Goal: Task Accomplishment & Management: Use online tool/utility

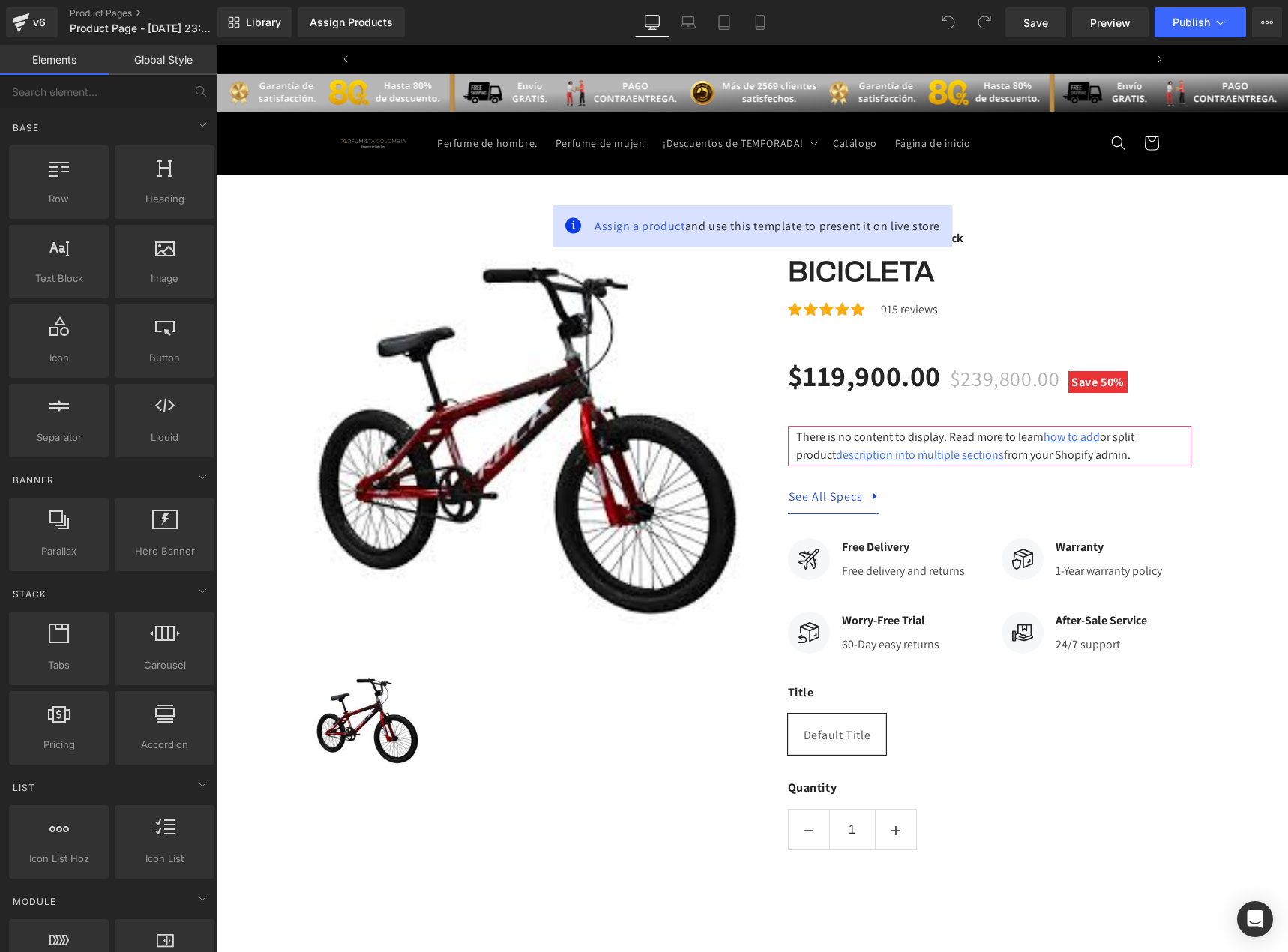
scroll to position [0, 787]
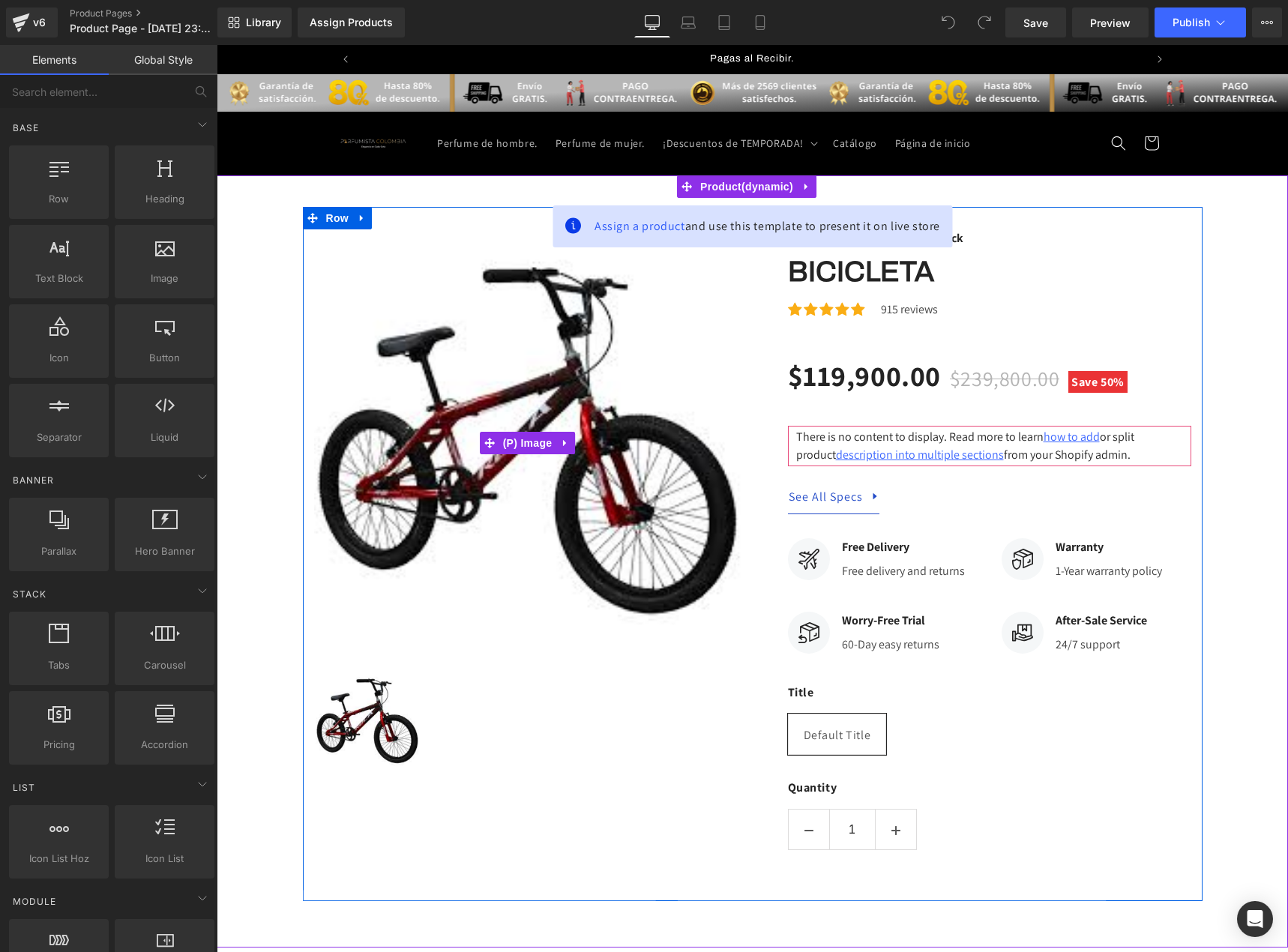
click at [632, 375] on img at bounding box center [527, 443] width 427 height 427
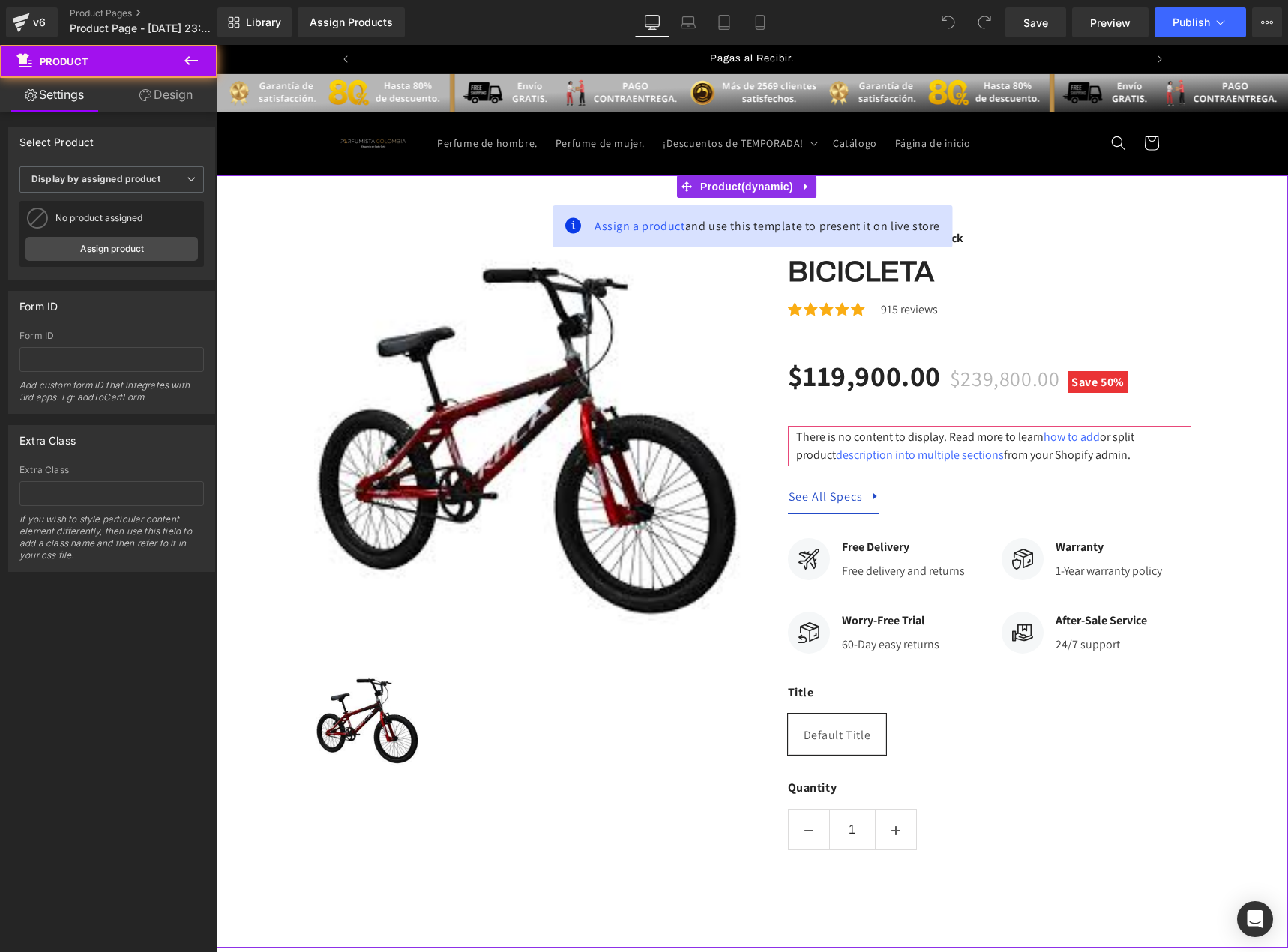
drag, startPoint x: 627, startPoint y: 228, endPoint x: 612, endPoint y: 302, distance: 75.5
click at [612, 302] on div "Assign a product and use this template to present it on live store Sale Off (P)…" at bounding box center [752, 561] width 1071 height 772
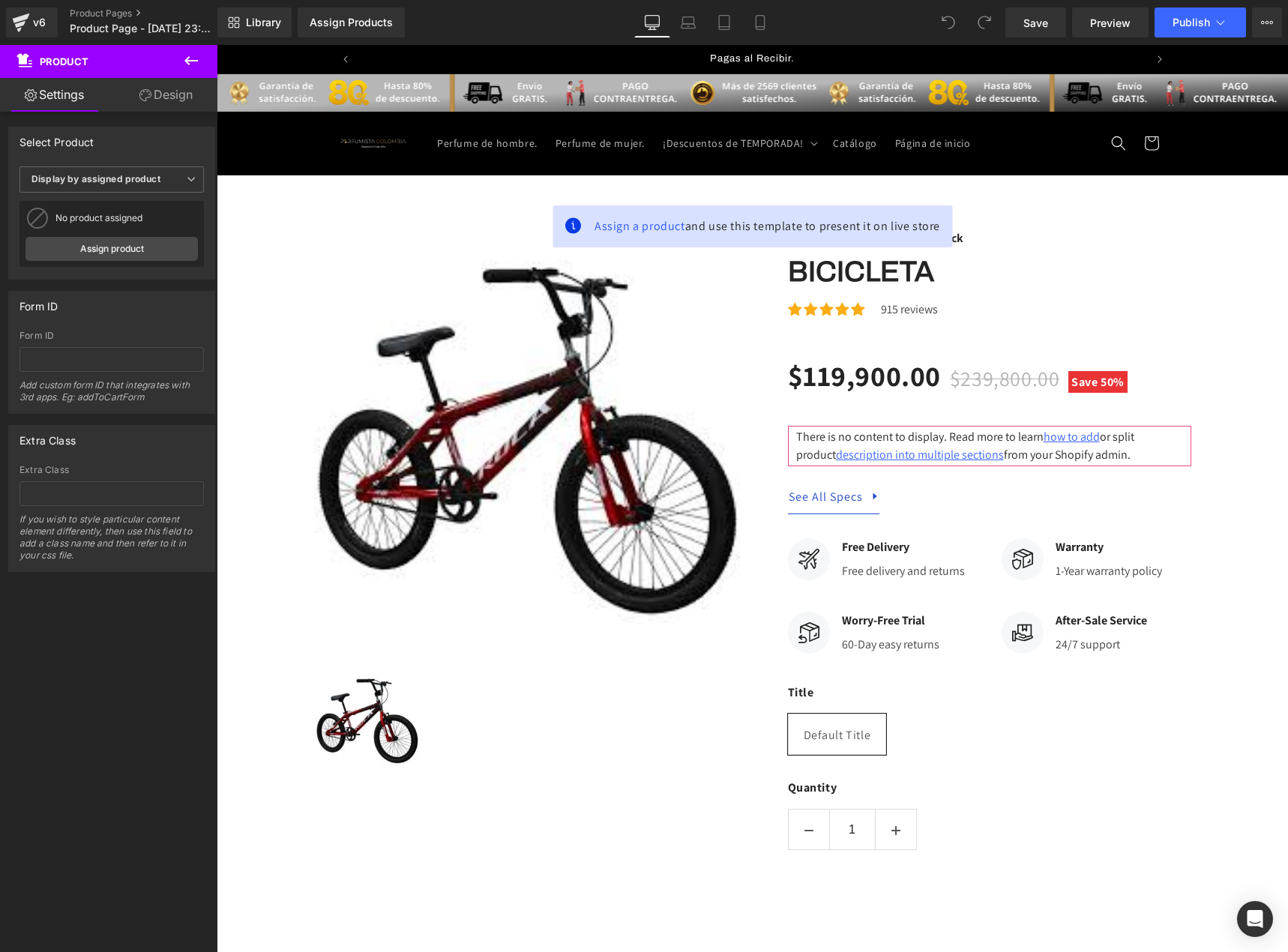
click at [196, 56] on icon at bounding box center [191, 60] width 18 height 18
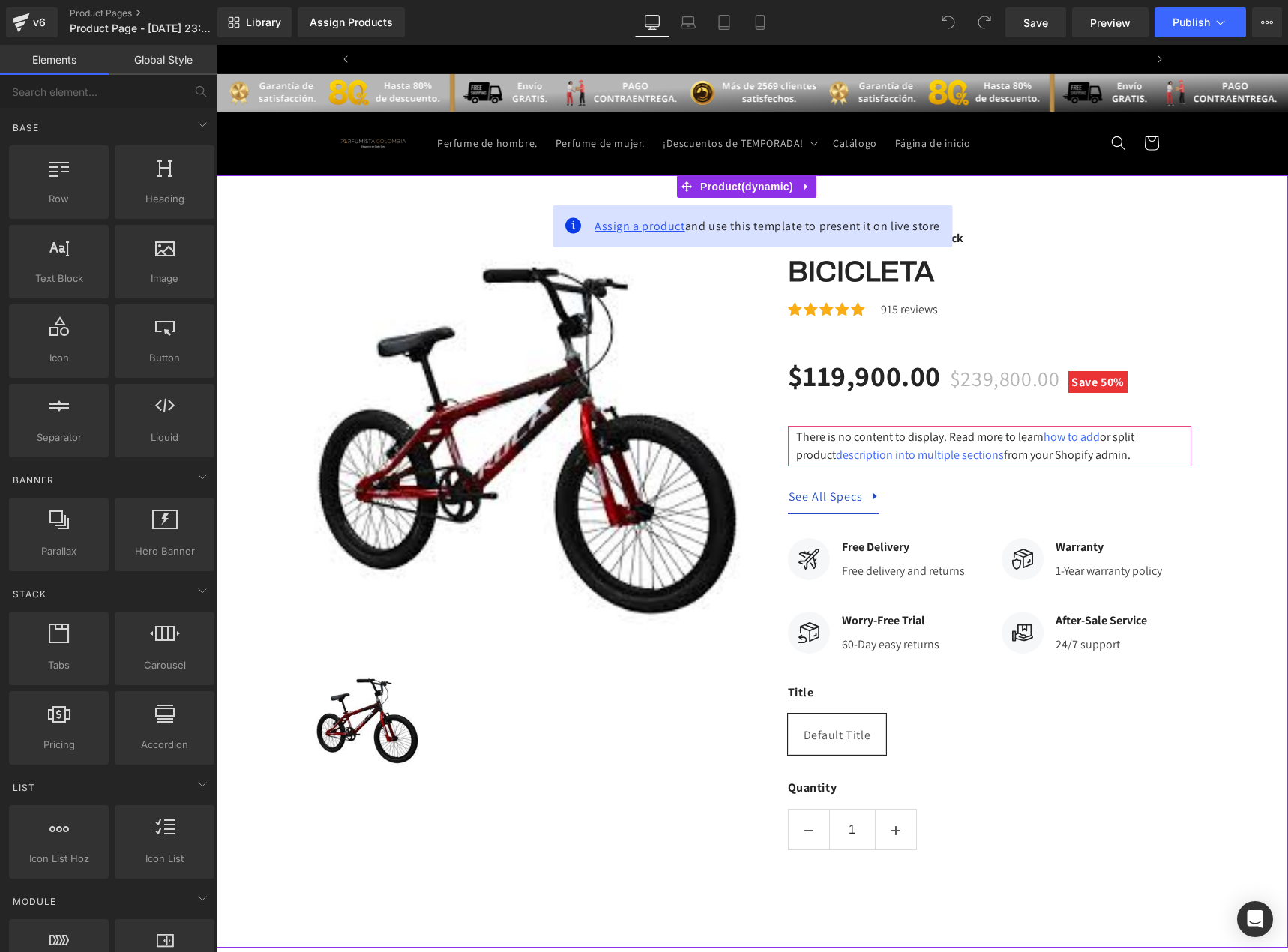
scroll to position [0, 0]
click at [646, 223] on span "Assign a product" at bounding box center [640, 226] width 91 height 16
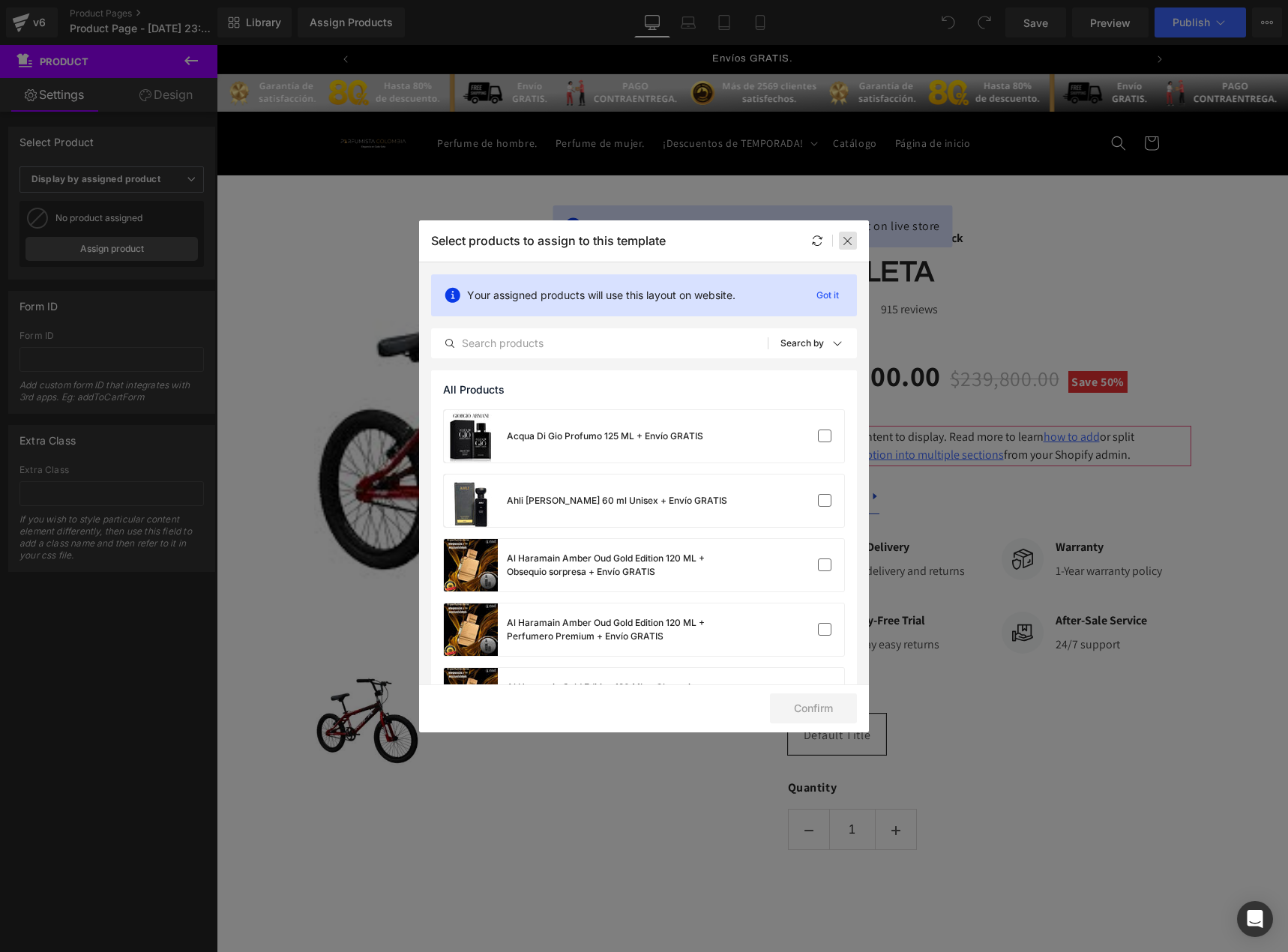
click at [844, 240] on icon at bounding box center [847, 240] width 12 height 12
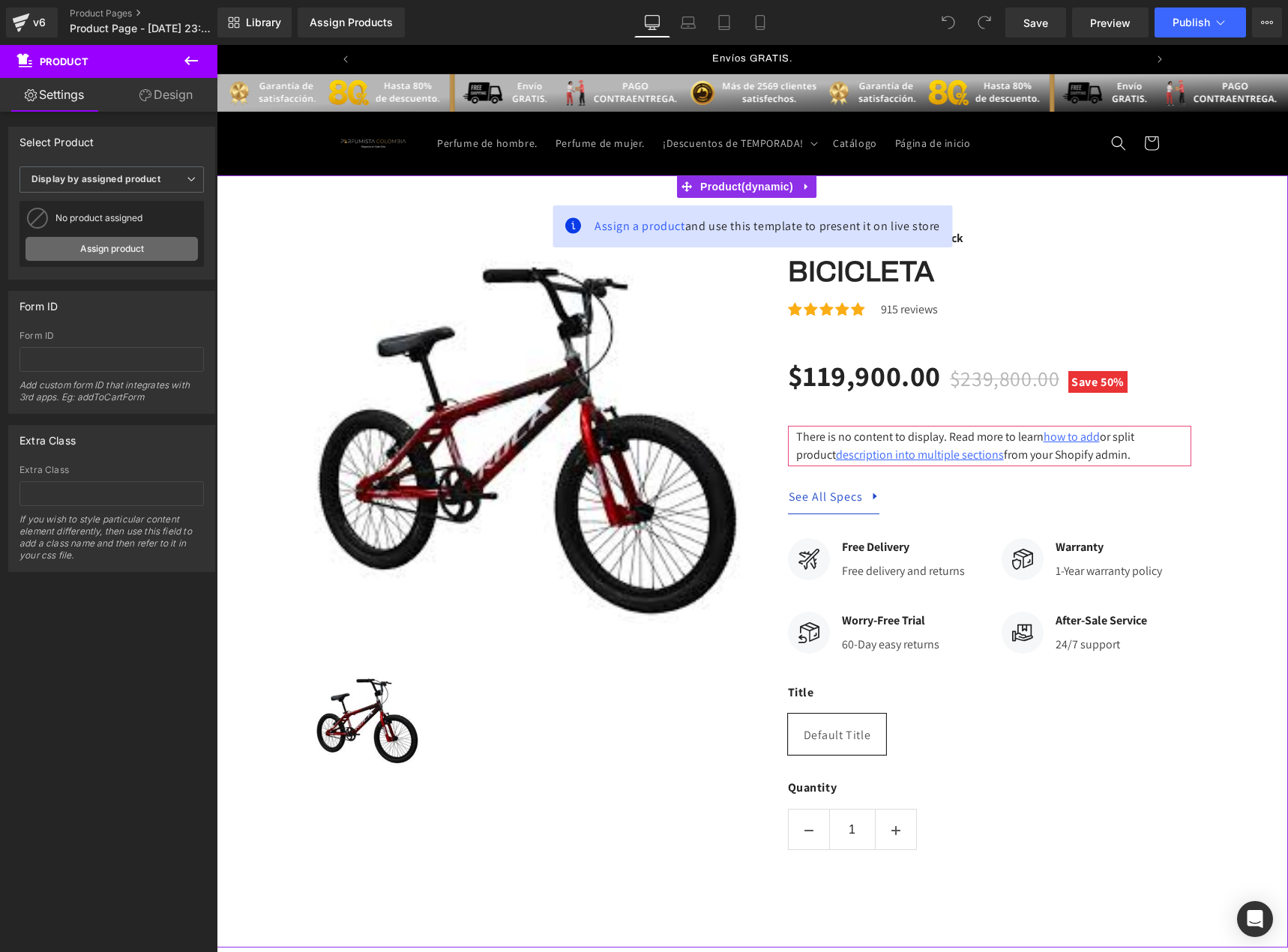
click at [128, 246] on link "Assign product" at bounding box center [112, 249] width 172 height 24
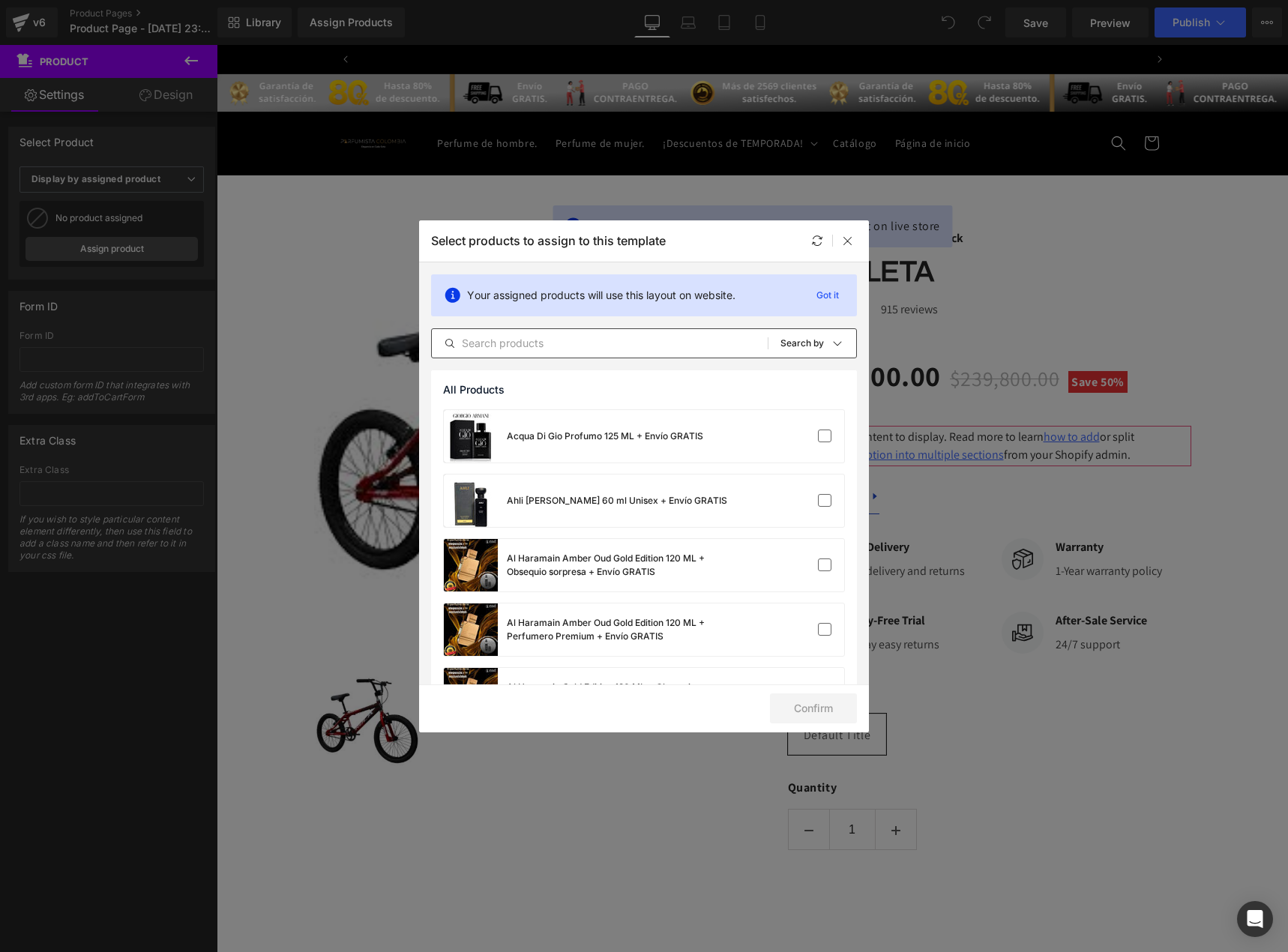
scroll to position [0, 787]
click at [677, 349] on input "text" at bounding box center [599, 343] width 336 height 18
click at [812, 243] on icon at bounding box center [816, 240] width 12 height 12
drag, startPoint x: 525, startPoint y: 344, endPoint x: 515, endPoint y: 348, distance: 10.8
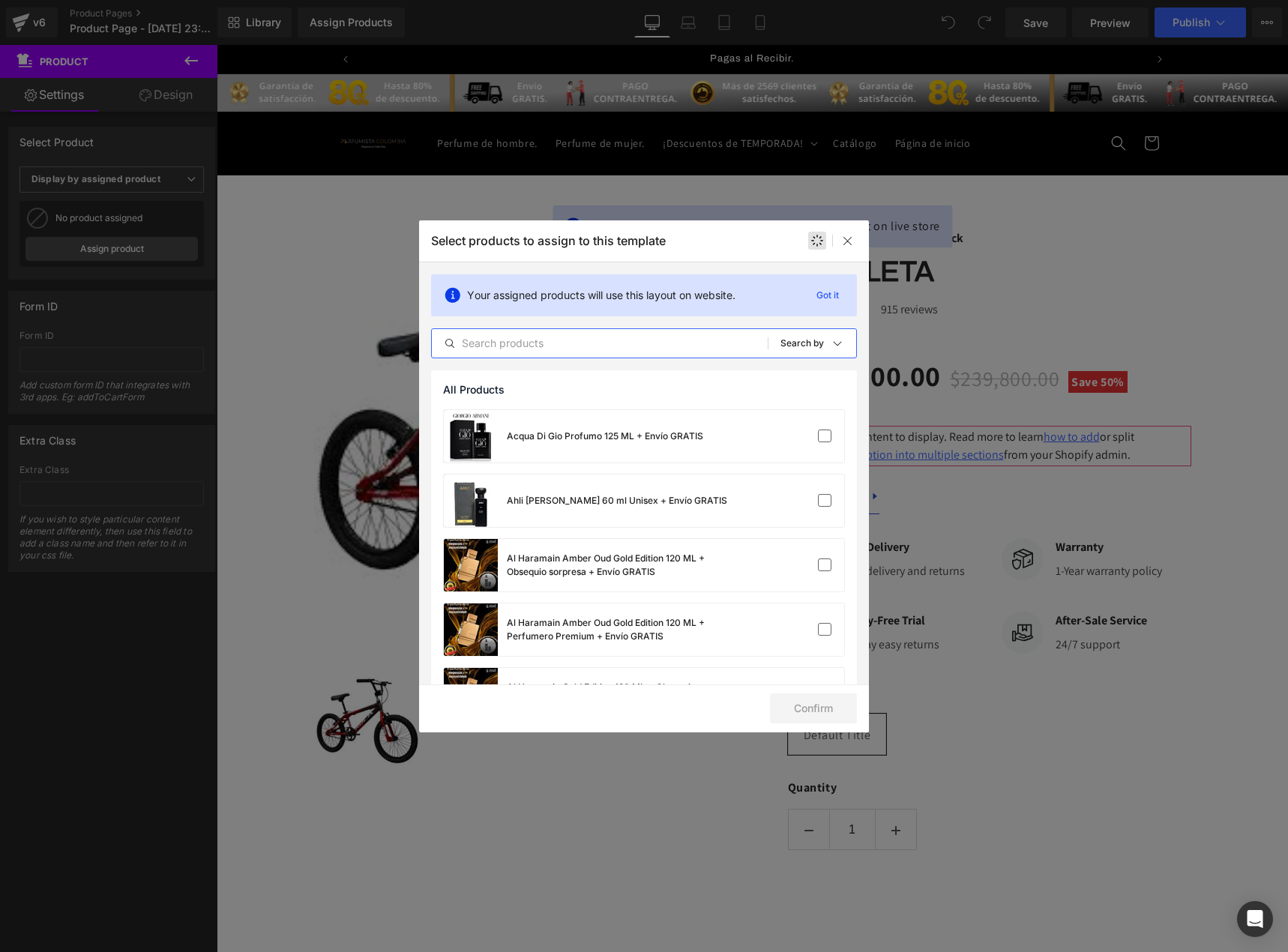
click at [515, 348] on input "text" at bounding box center [599, 343] width 336 height 18
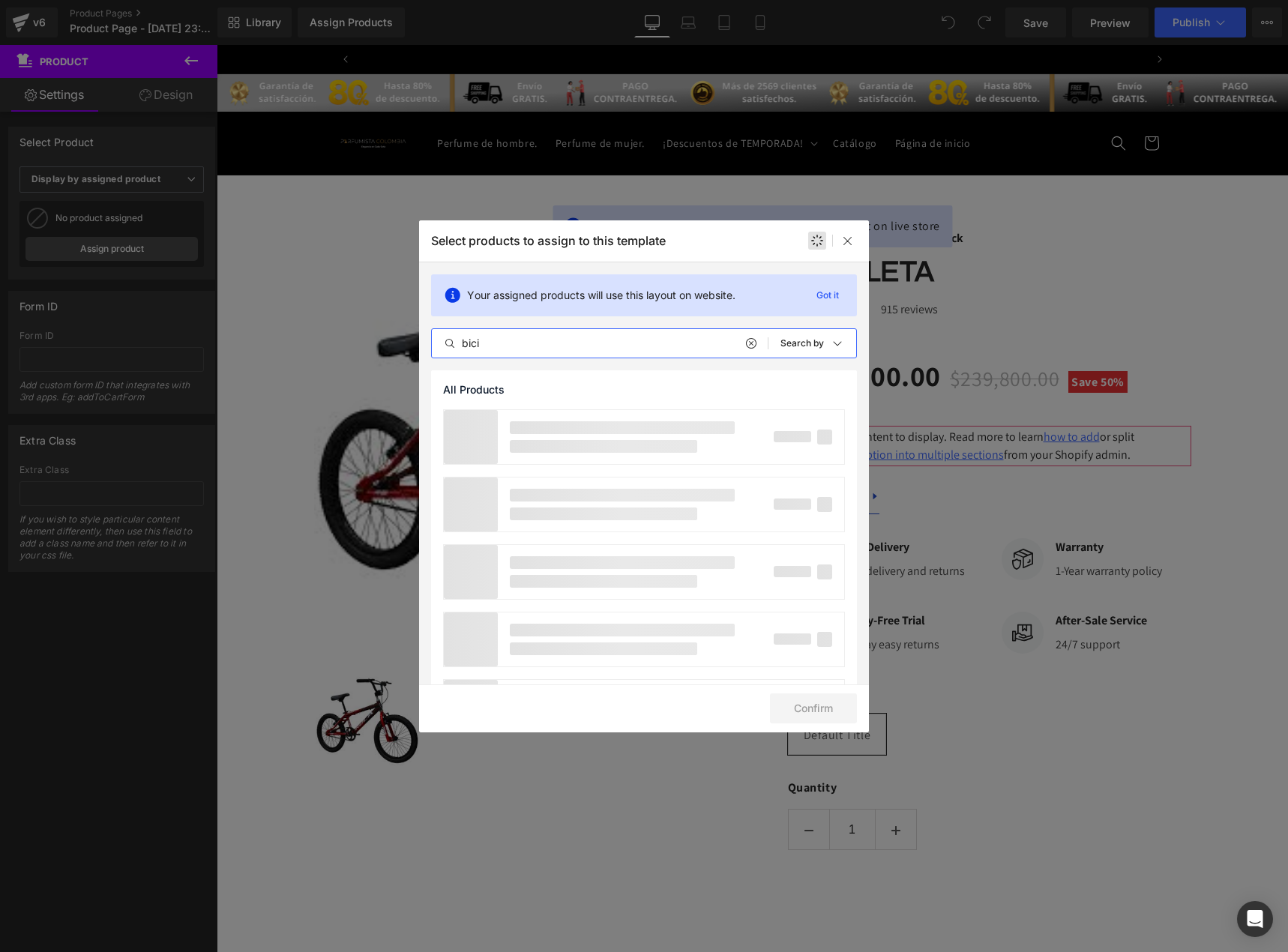
scroll to position [0, 0]
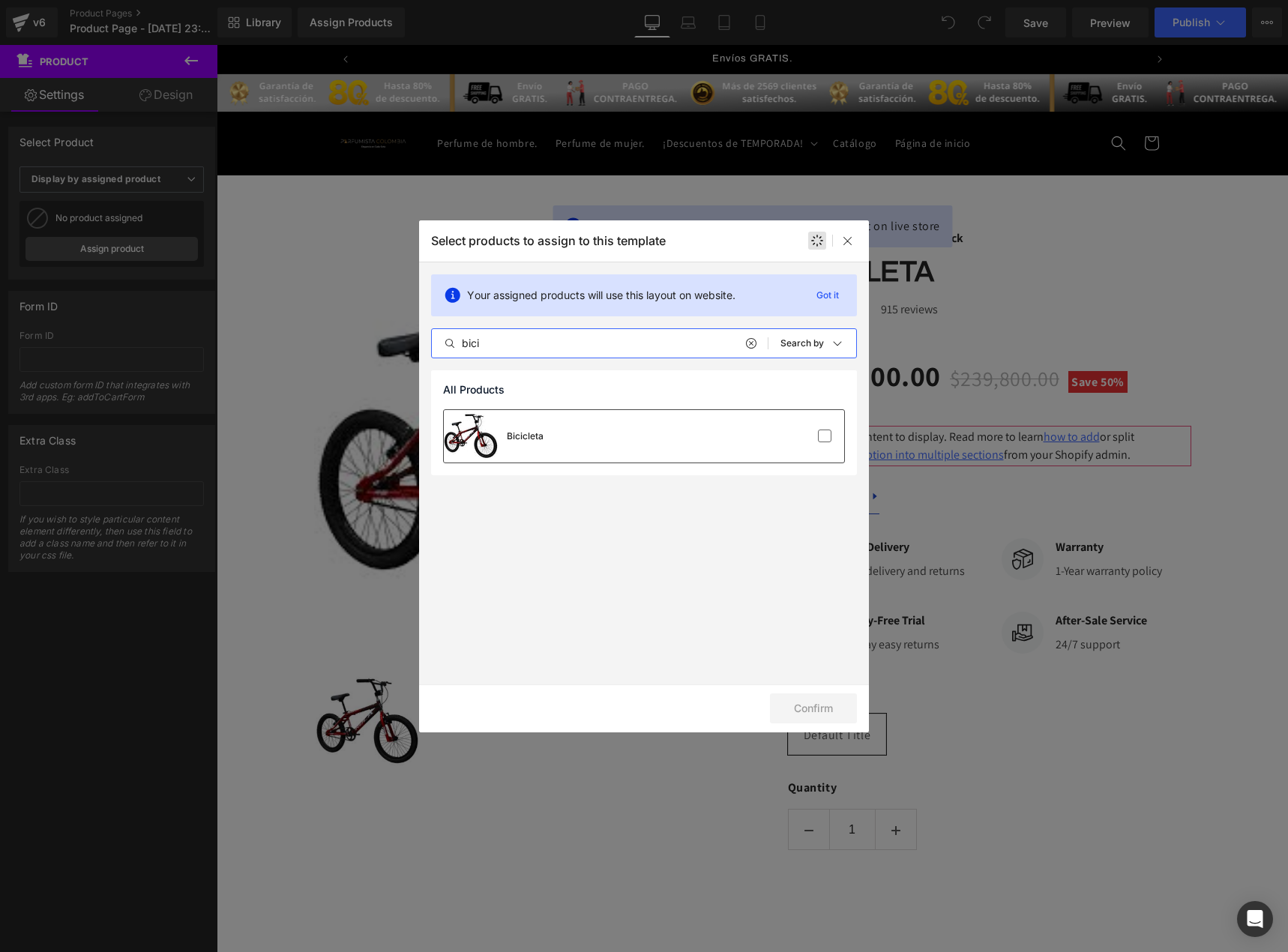
type input "bici"
click at [640, 419] on div "Bicicleta" at bounding box center [644, 436] width 401 height 52
click at [827, 714] on button "Confirm" at bounding box center [813, 708] width 87 height 30
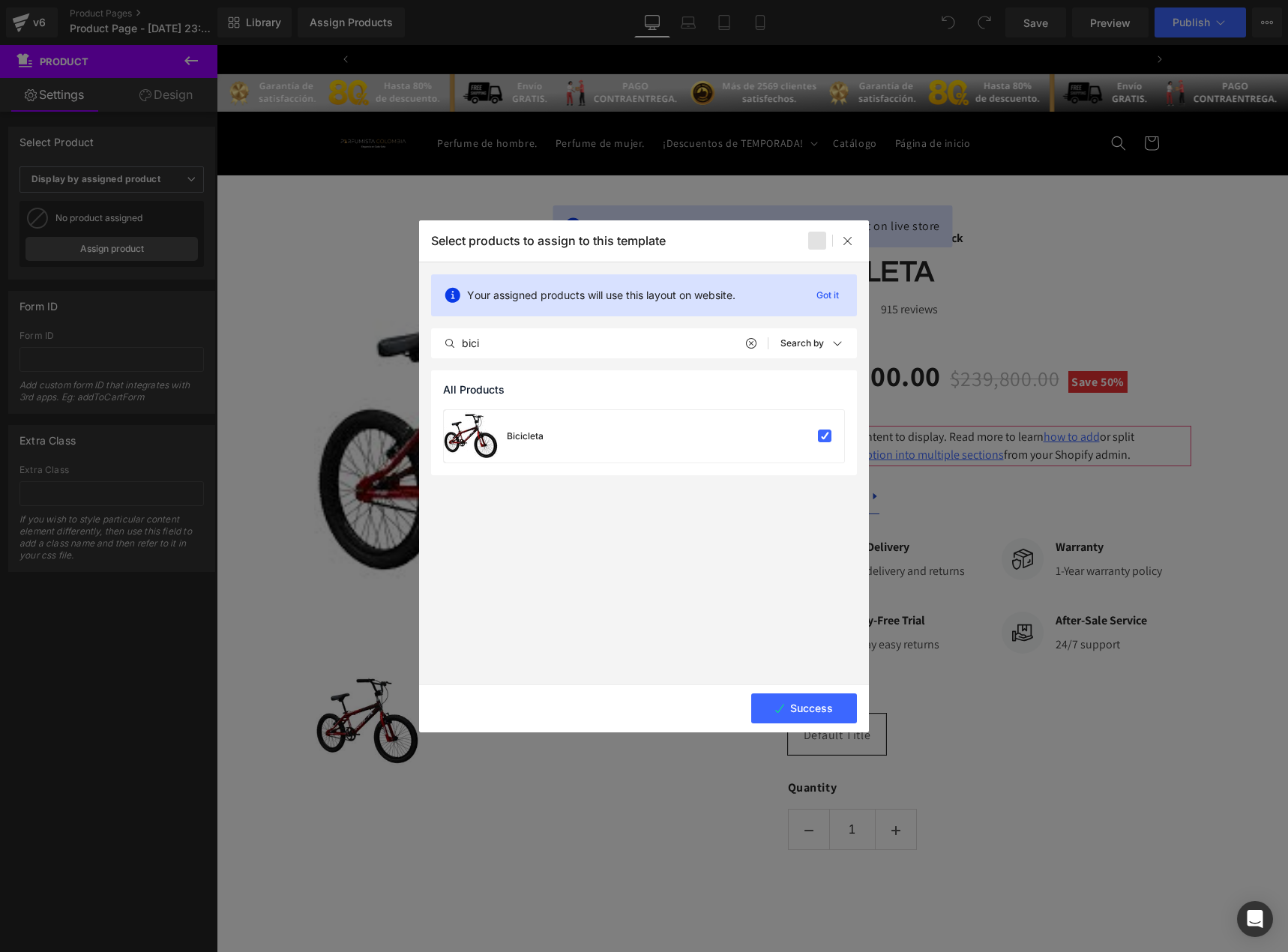
scroll to position [0, 787]
click at [805, 715] on button "Success" at bounding box center [804, 708] width 106 height 30
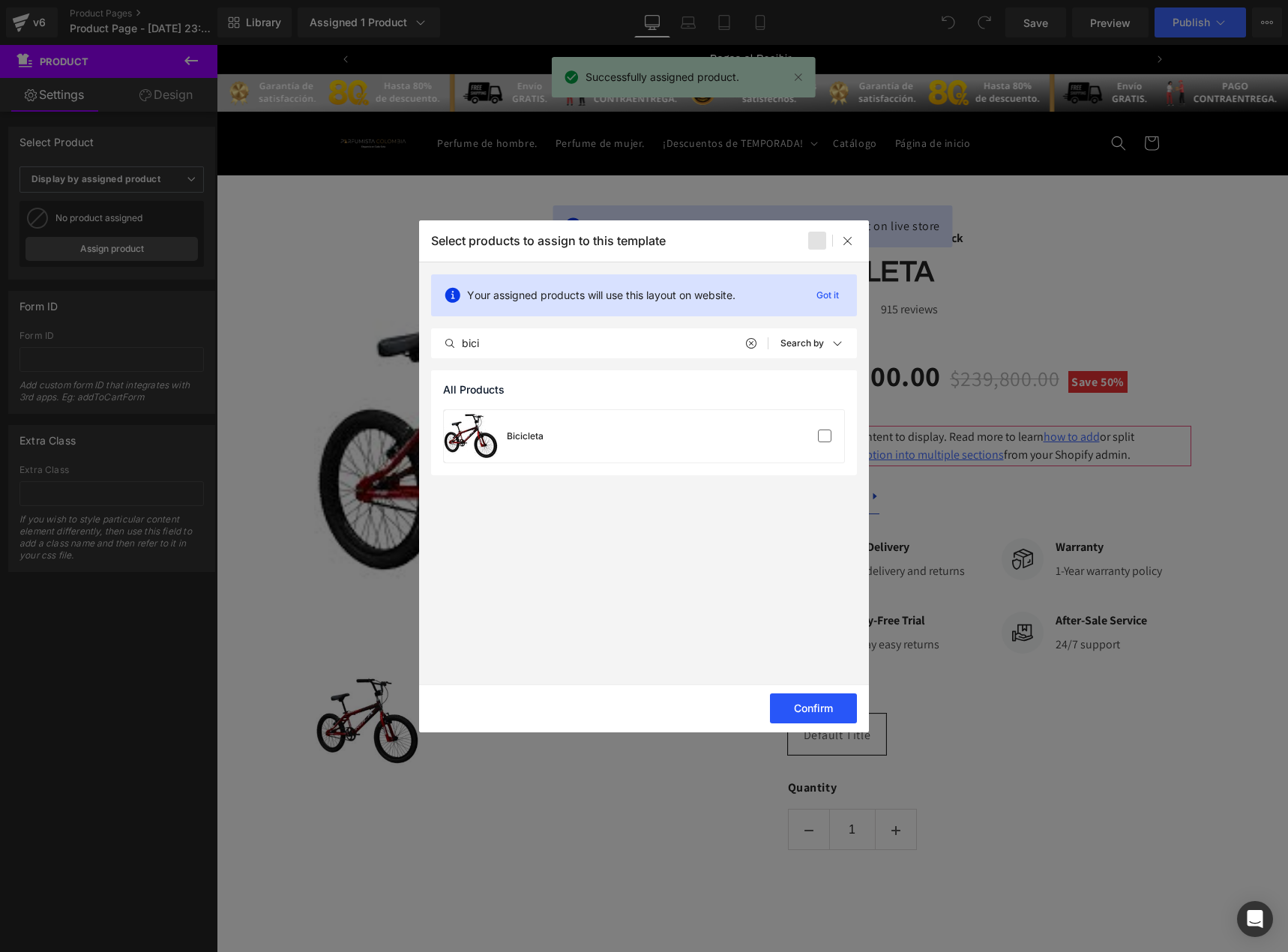
click at [805, 715] on button "Confirm" at bounding box center [813, 708] width 87 height 30
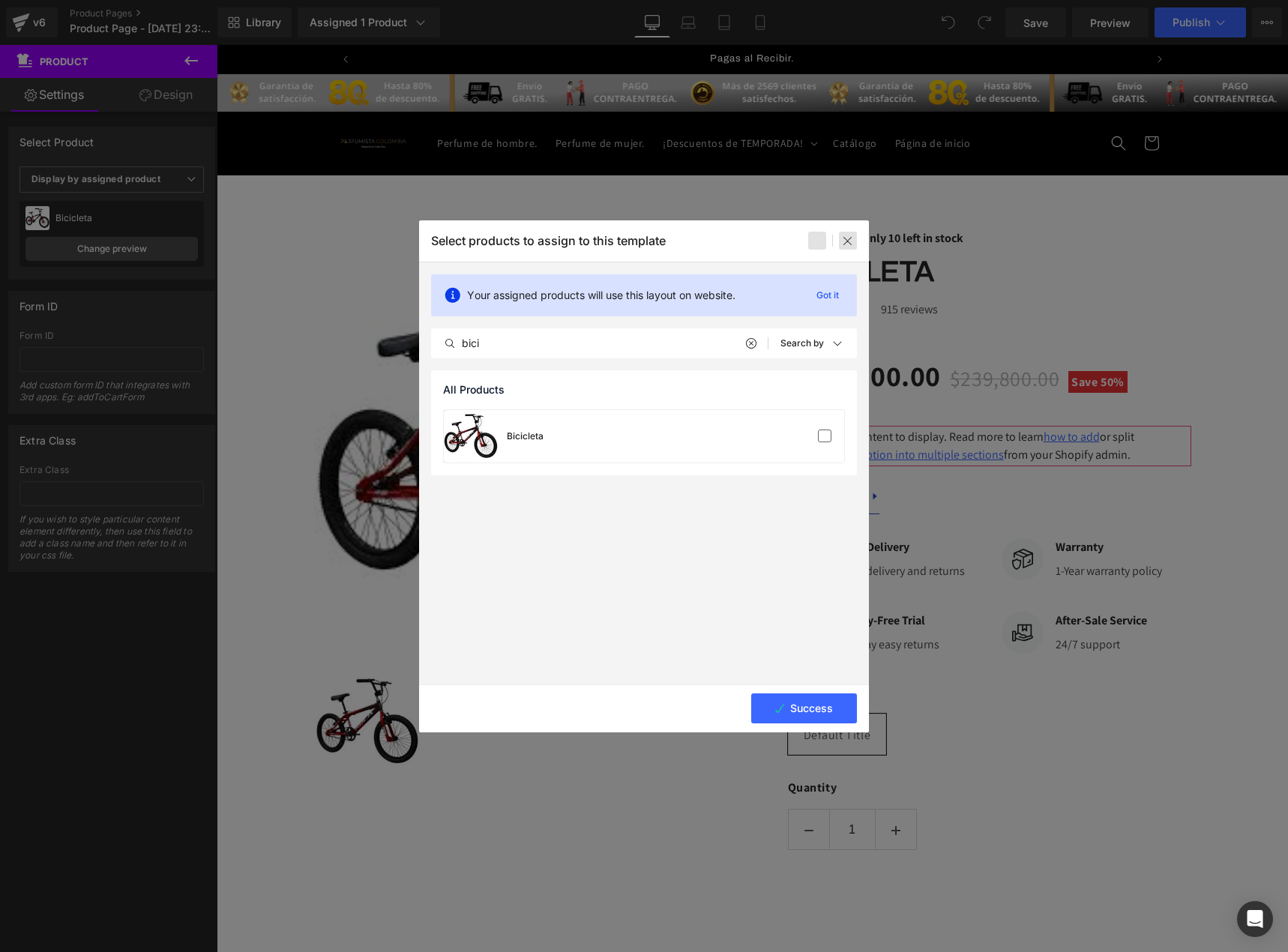
click at [846, 243] on icon at bounding box center [847, 240] width 12 height 12
click at [844, 239] on icon at bounding box center [847, 240] width 12 height 12
click at [878, 174] on div at bounding box center [644, 476] width 1288 height 952
click at [851, 239] on icon at bounding box center [847, 240] width 12 height 12
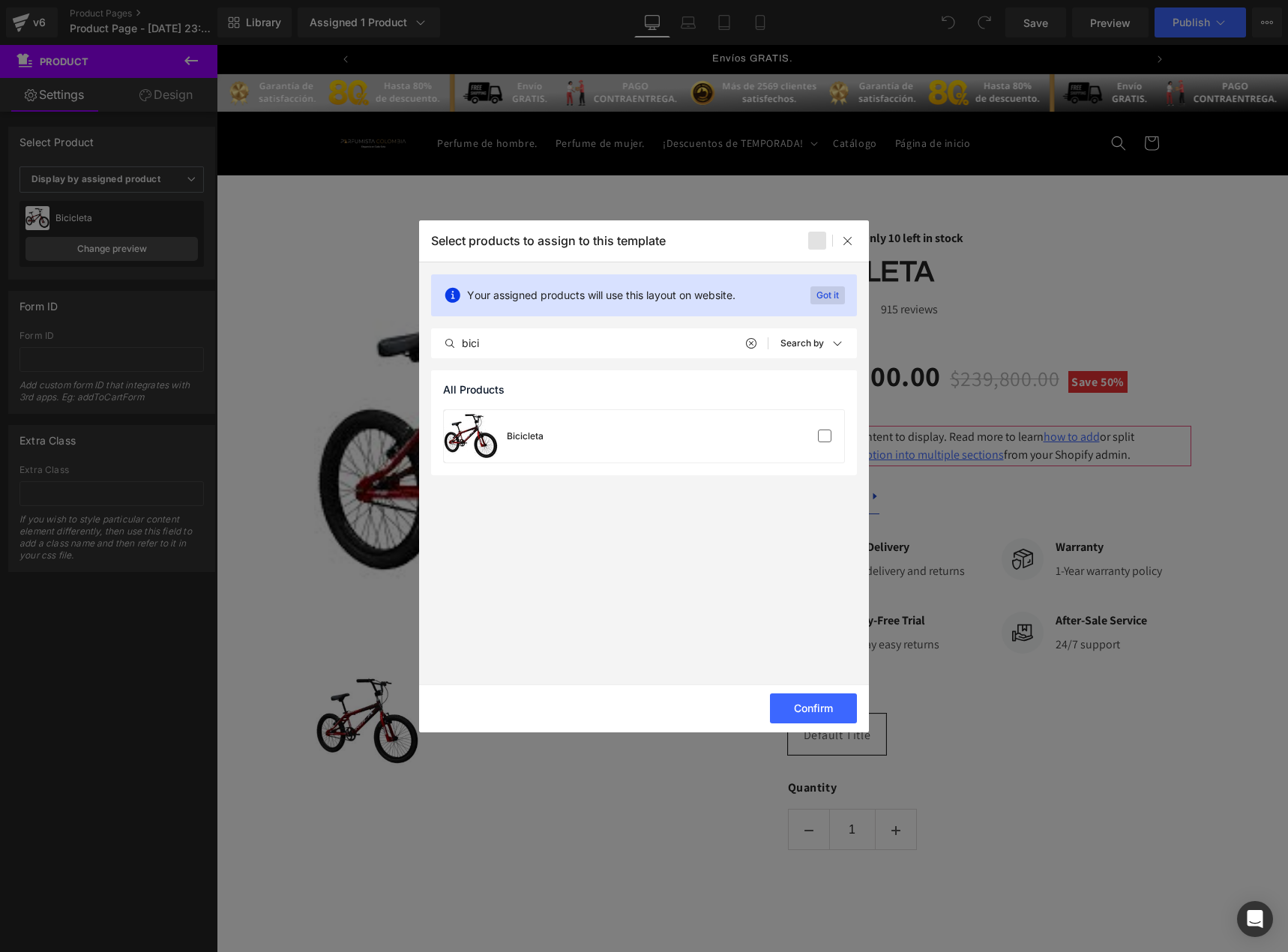
click at [824, 294] on p "Got it" at bounding box center [828, 295] width 34 height 18
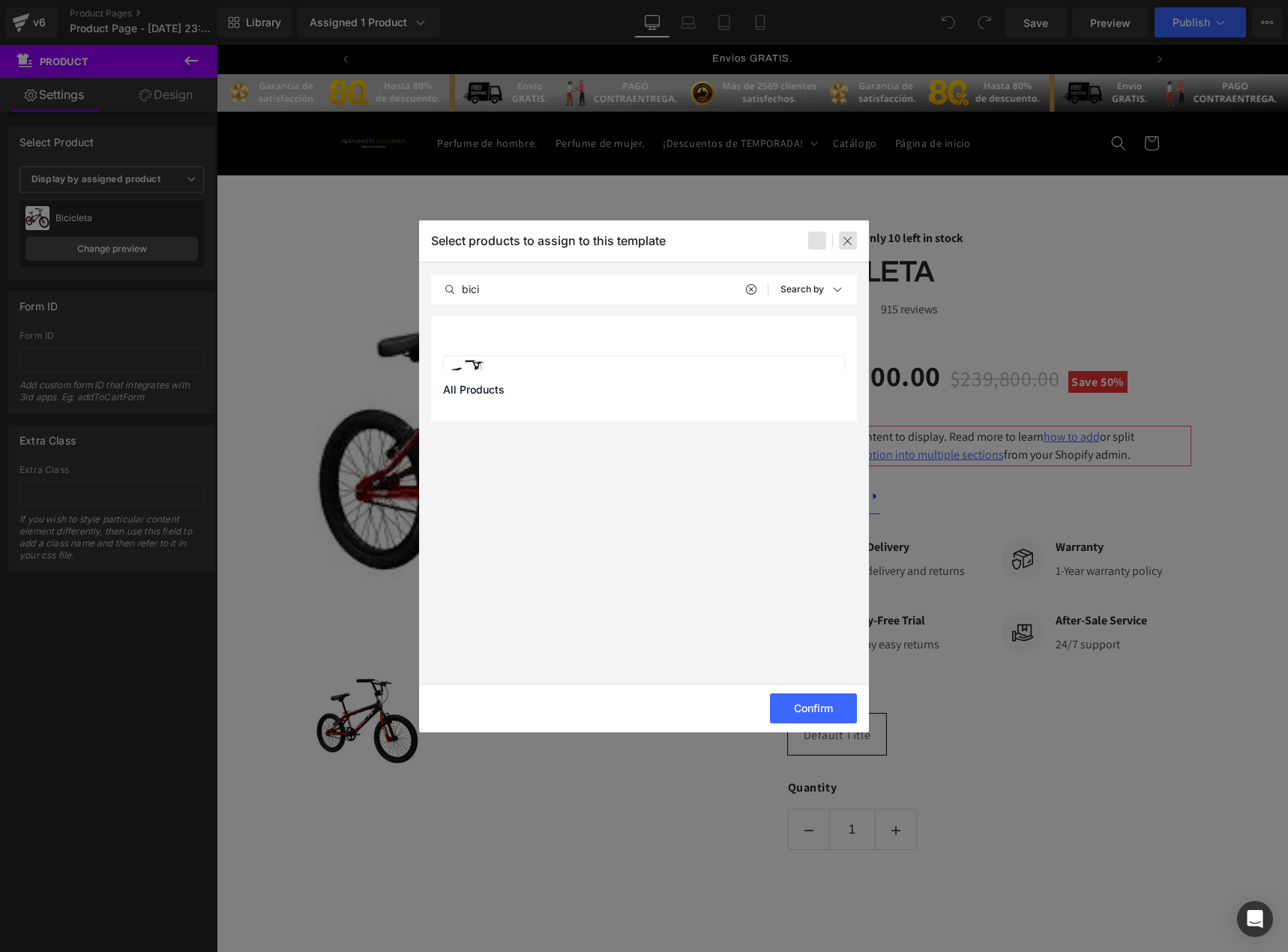
click at [846, 237] on icon at bounding box center [847, 240] width 12 height 12
click at [935, 418] on div at bounding box center [644, 476] width 1288 height 952
click at [838, 703] on button "Confirm" at bounding box center [813, 708] width 87 height 30
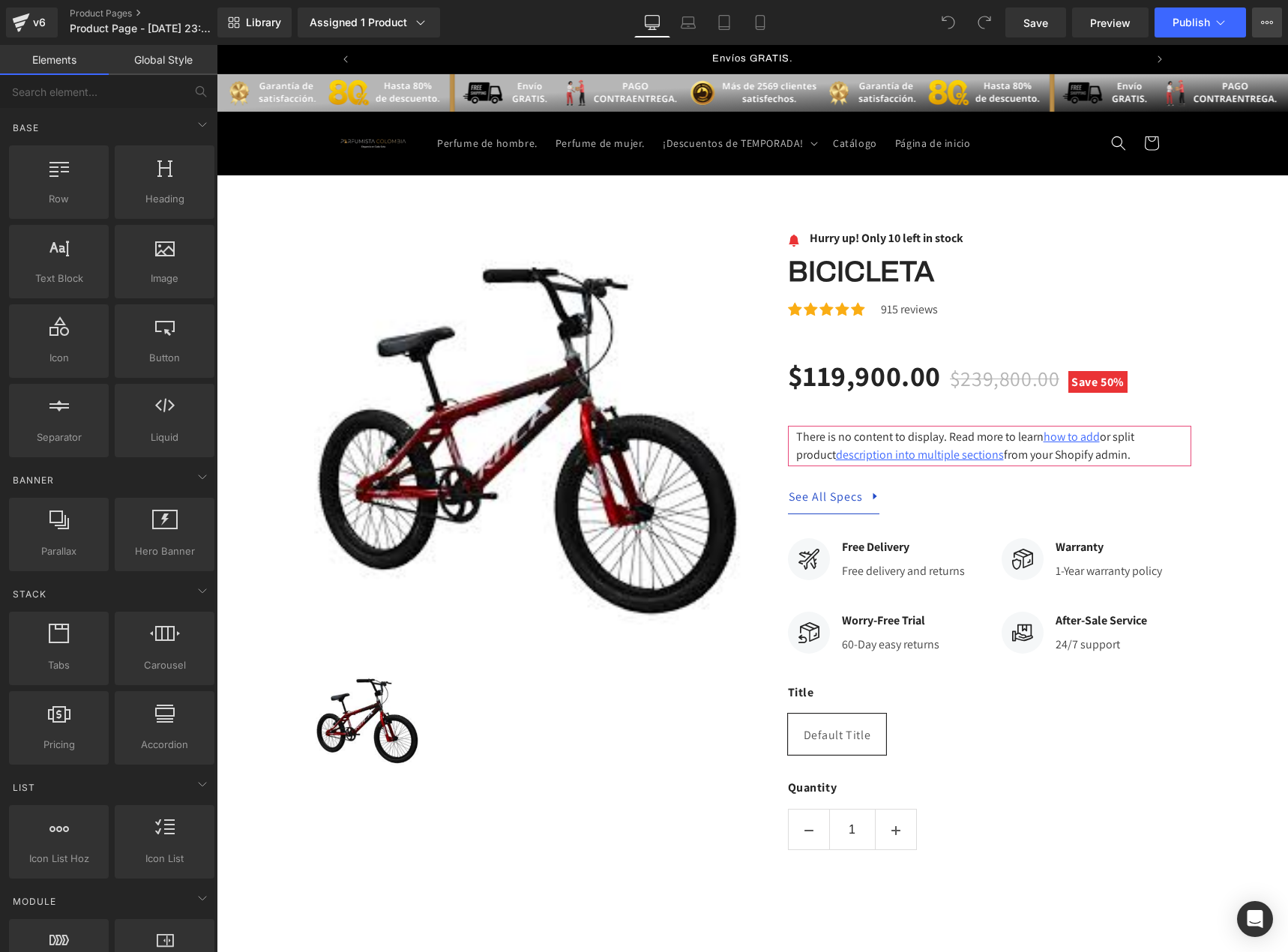
click at [1274, 13] on button "View Live Page View with current Template Save Template to Library Schedule Pub…" at bounding box center [1267, 23] width 30 height 30
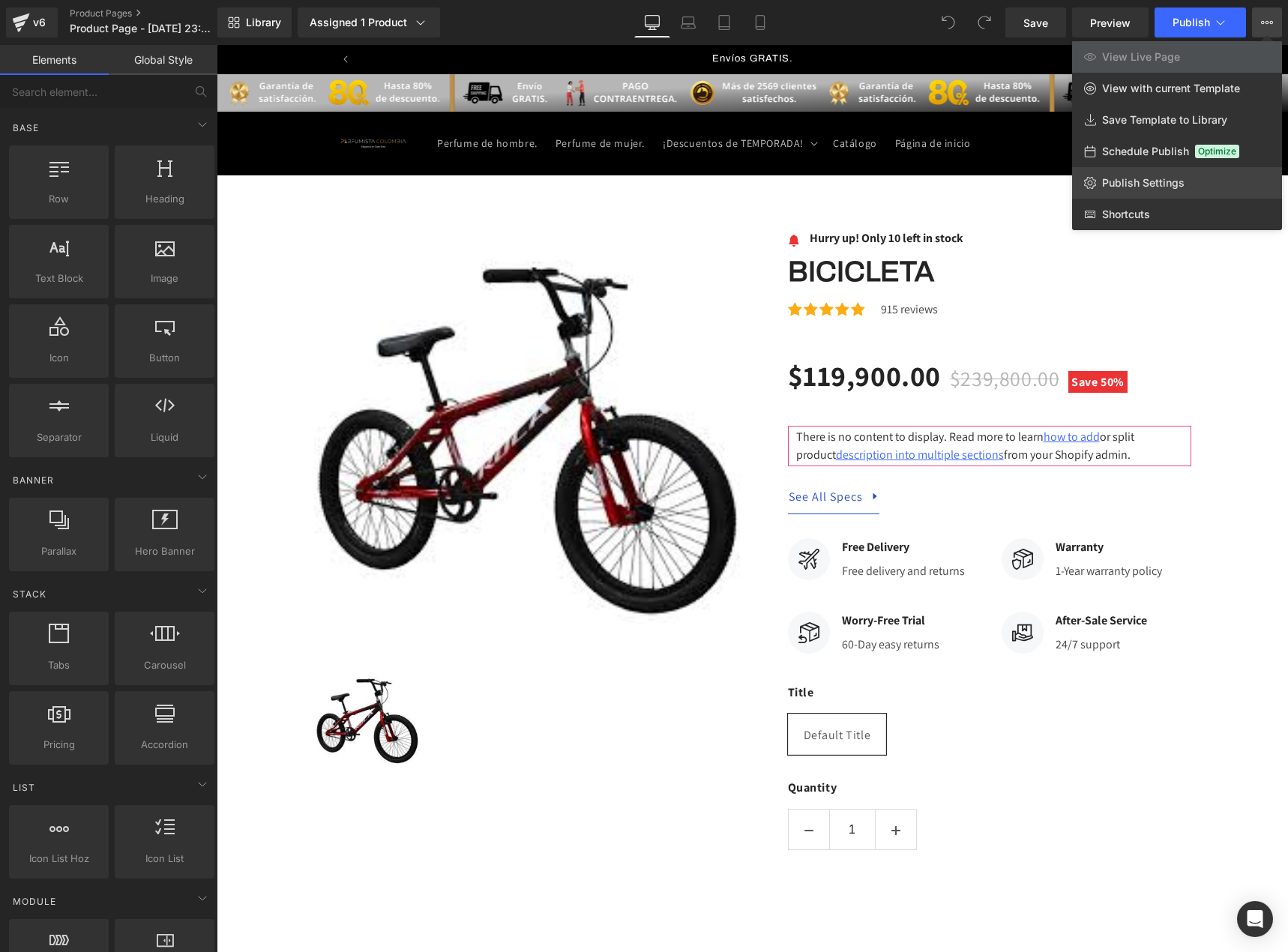
click at [1144, 181] on span "Publish Settings" at bounding box center [1142, 182] width 82 height 13
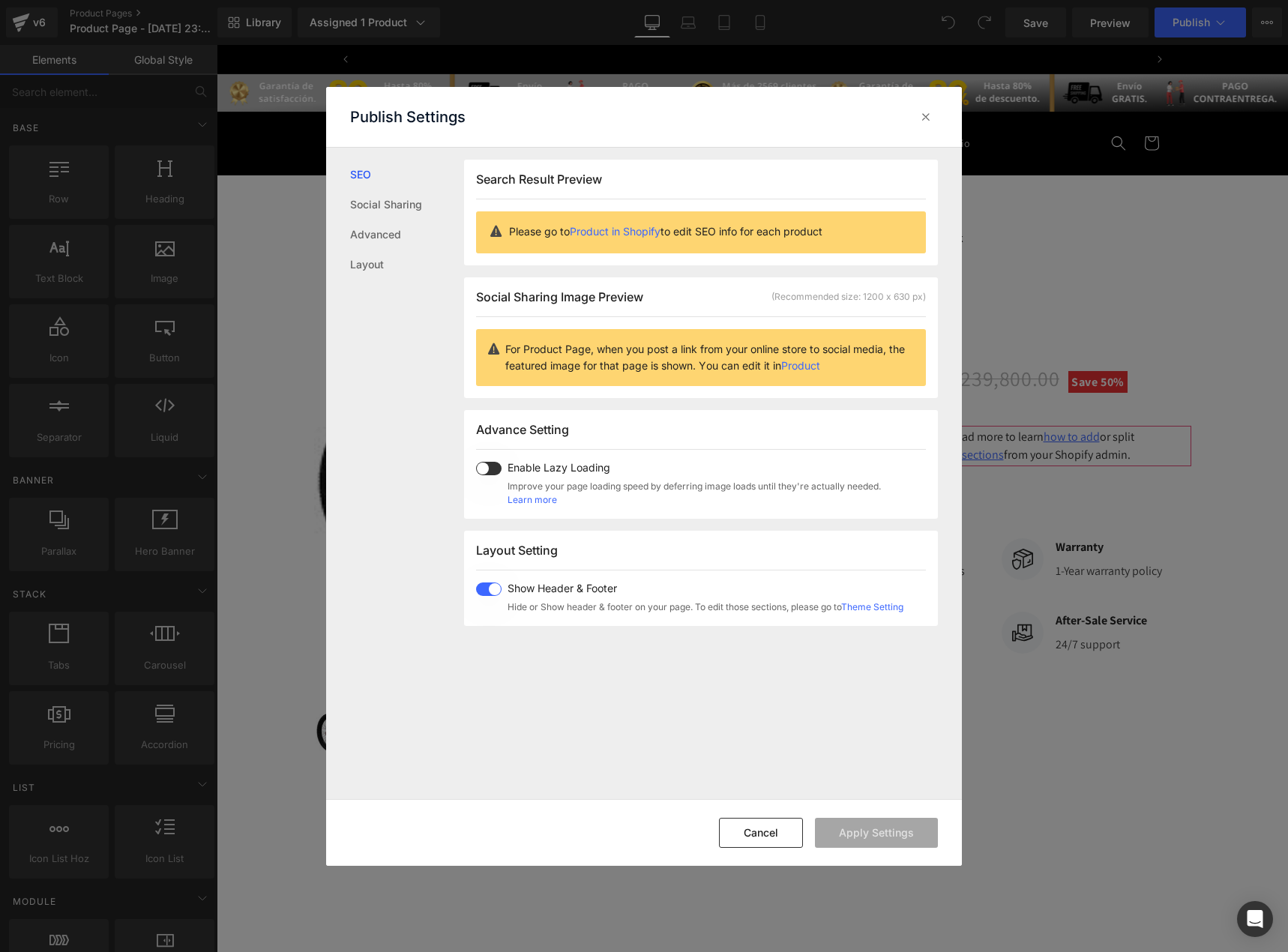
scroll to position [0, 787]
click at [487, 585] on span at bounding box center [488, 588] width 26 height 13
click at [869, 823] on button "Apply Settings" at bounding box center [876, 832] width 123 height 30
drag, startPoint x: 778, startPoint y: 835, endPoint x: 1046, endPoint y: 163, distance: 723.5
click at [1045, 186] on div "Publish Settings SEO Social Sharing Advanced Layout Search Result Preview Pleas…" at bounding box center [644, 476] width 1288 height 952
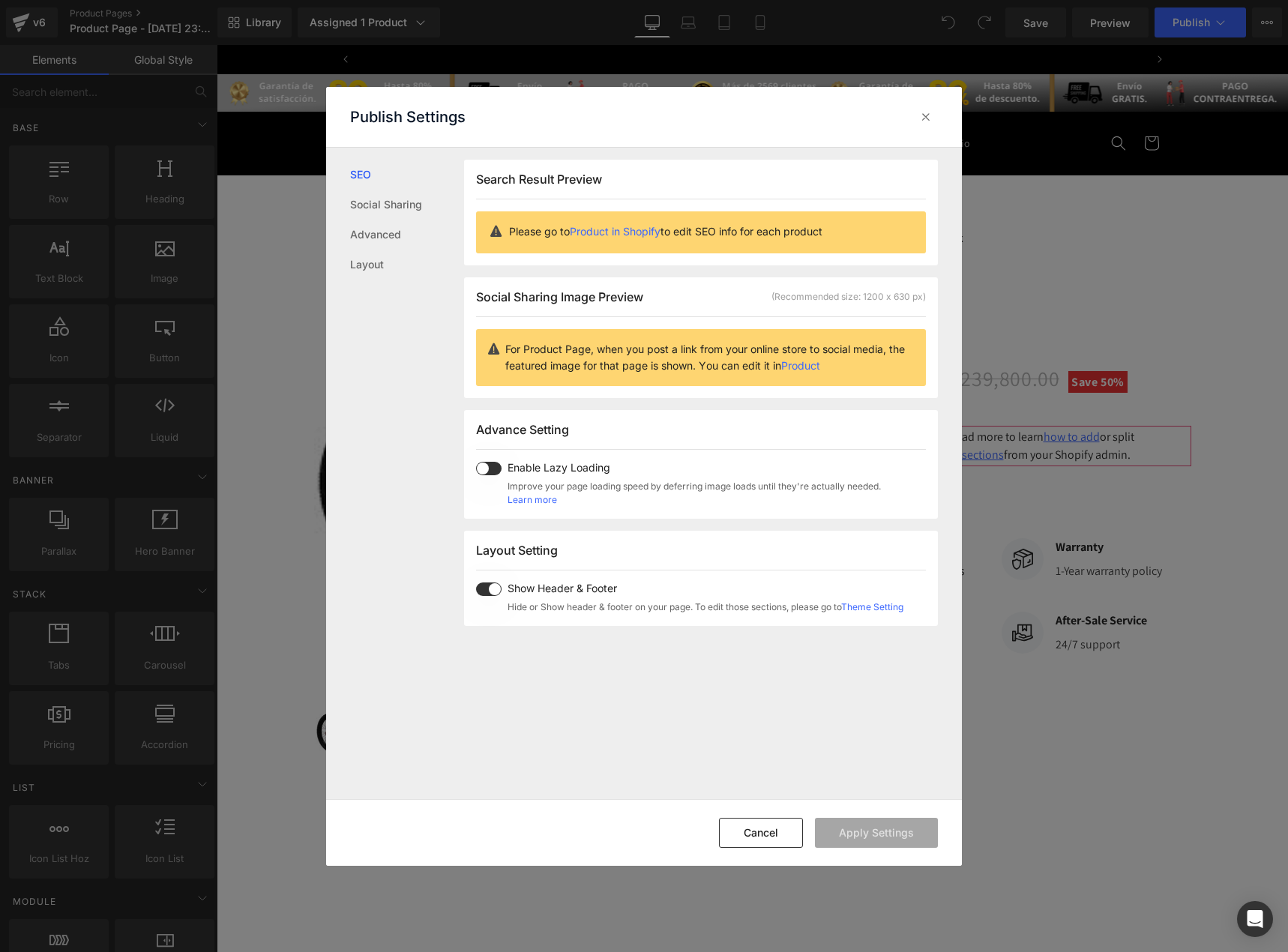
scroll to position [0, 0]
click at [927, 114] on icon at bounding box center [925, 117] width 15 height 15
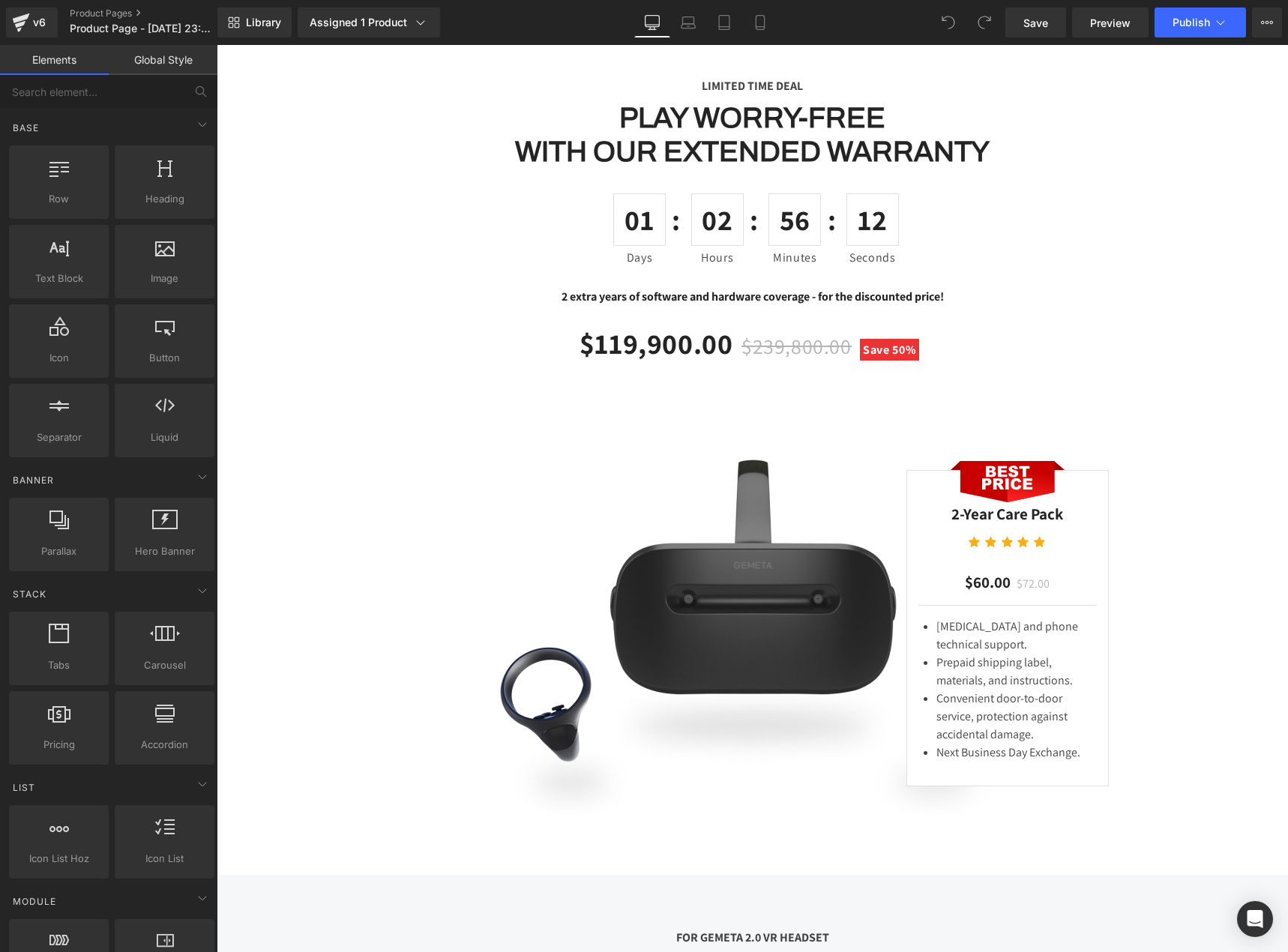
scroll to position [4421, 0]
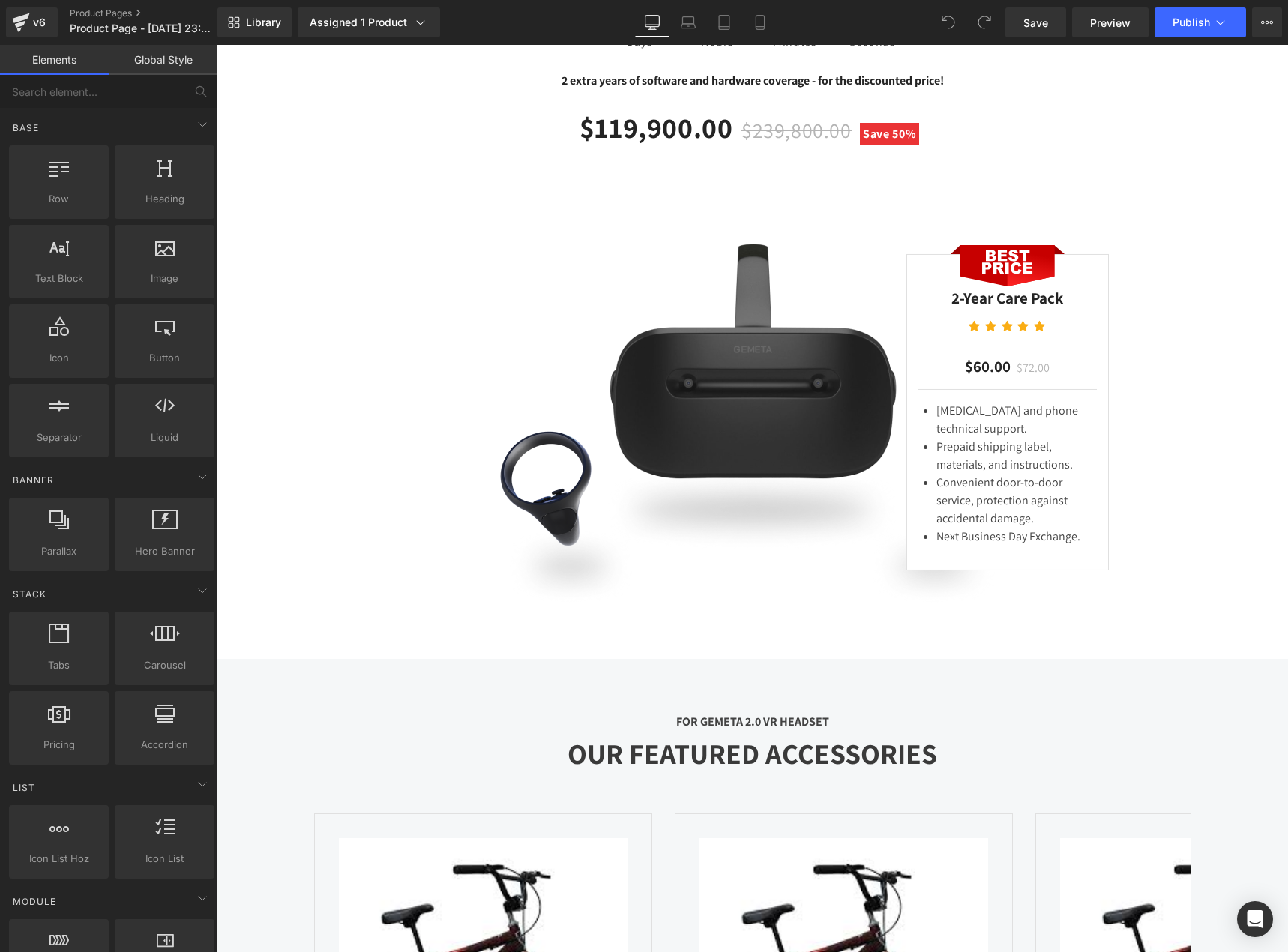
click at [832, 426] on img at bounding box center [753, 411] width 577 height 386
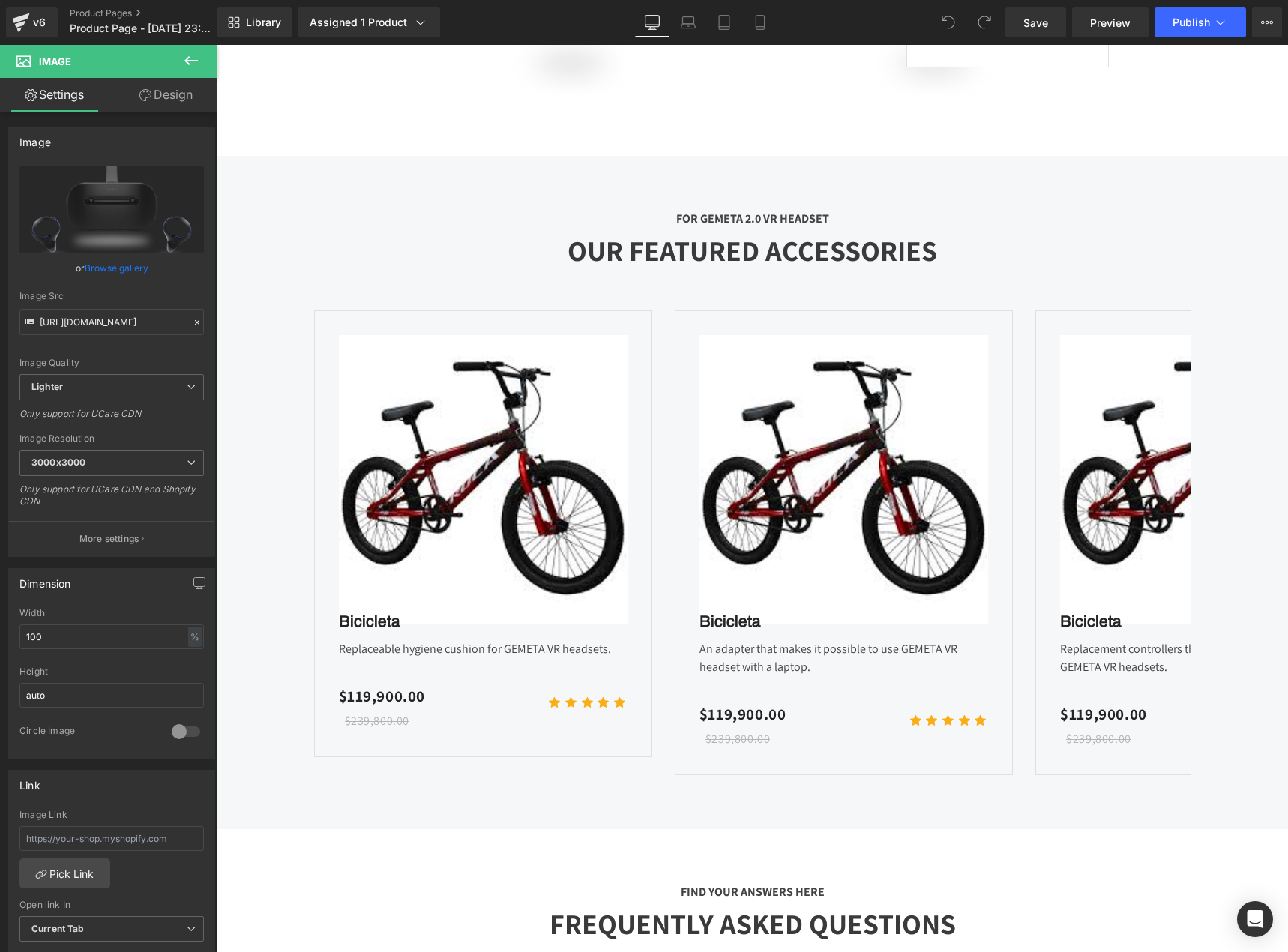
scroll to position [4871, 0]
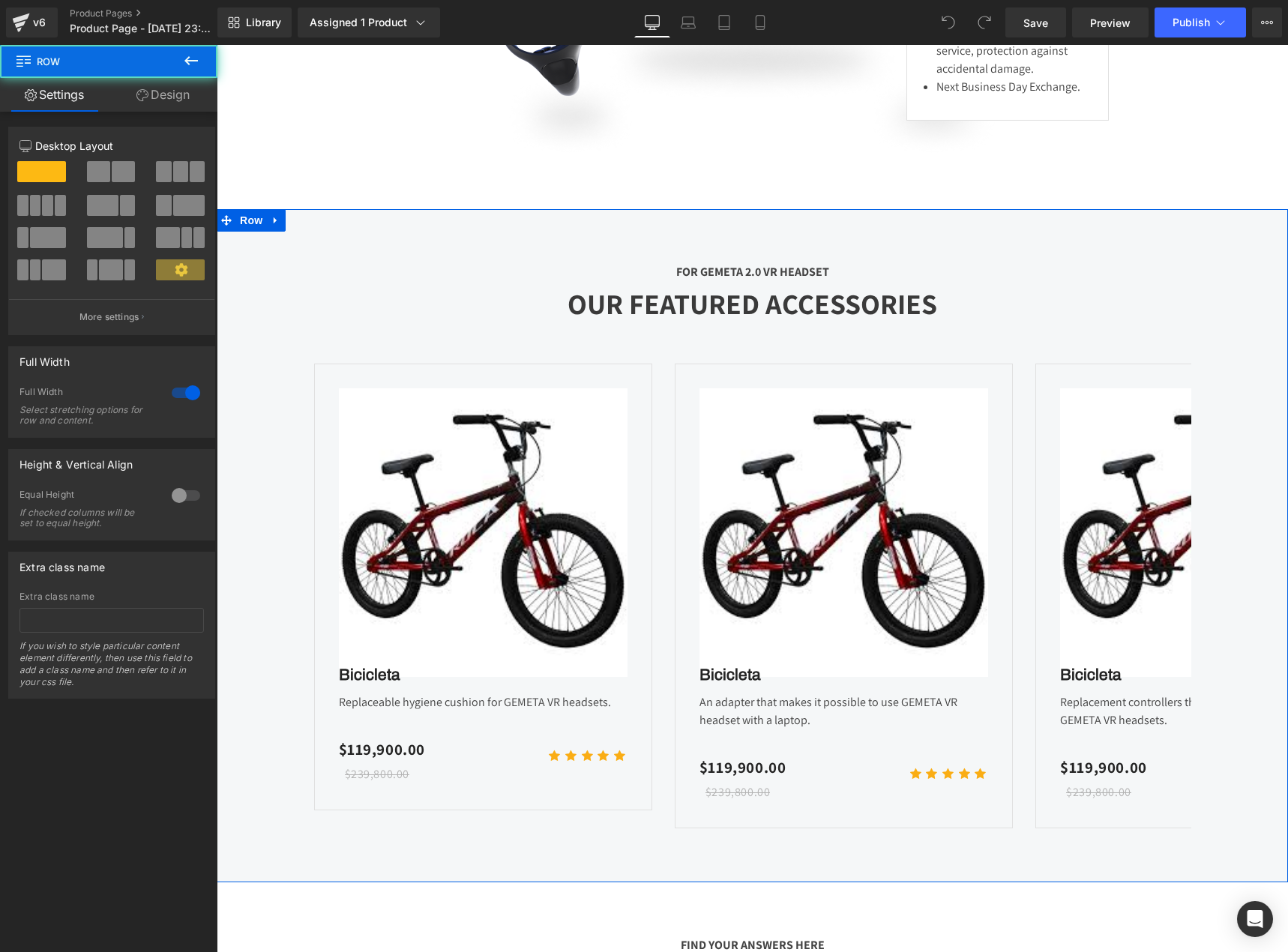
click at [801, 266] on div "FOR GEMETA 2.0 VR HEADSET Text Block OUR FEATURED ACCESSORIES Heading Sale Off …" at bounding box center [752, 545] width 1071 height 673
click at [774, 261] on div "FOR GEMETA 2.0 VR HEADSET Text Block OUR FEATURED ACCESSORIES Heading Sale Off …" at bounding box center [752, 545] width 1071 height 673
click at [271, 226] on icon at bounding box center [275, 221] width 10 height 11
click at [307, 232] on link at bounding box center [315, 220] width 20 height 23
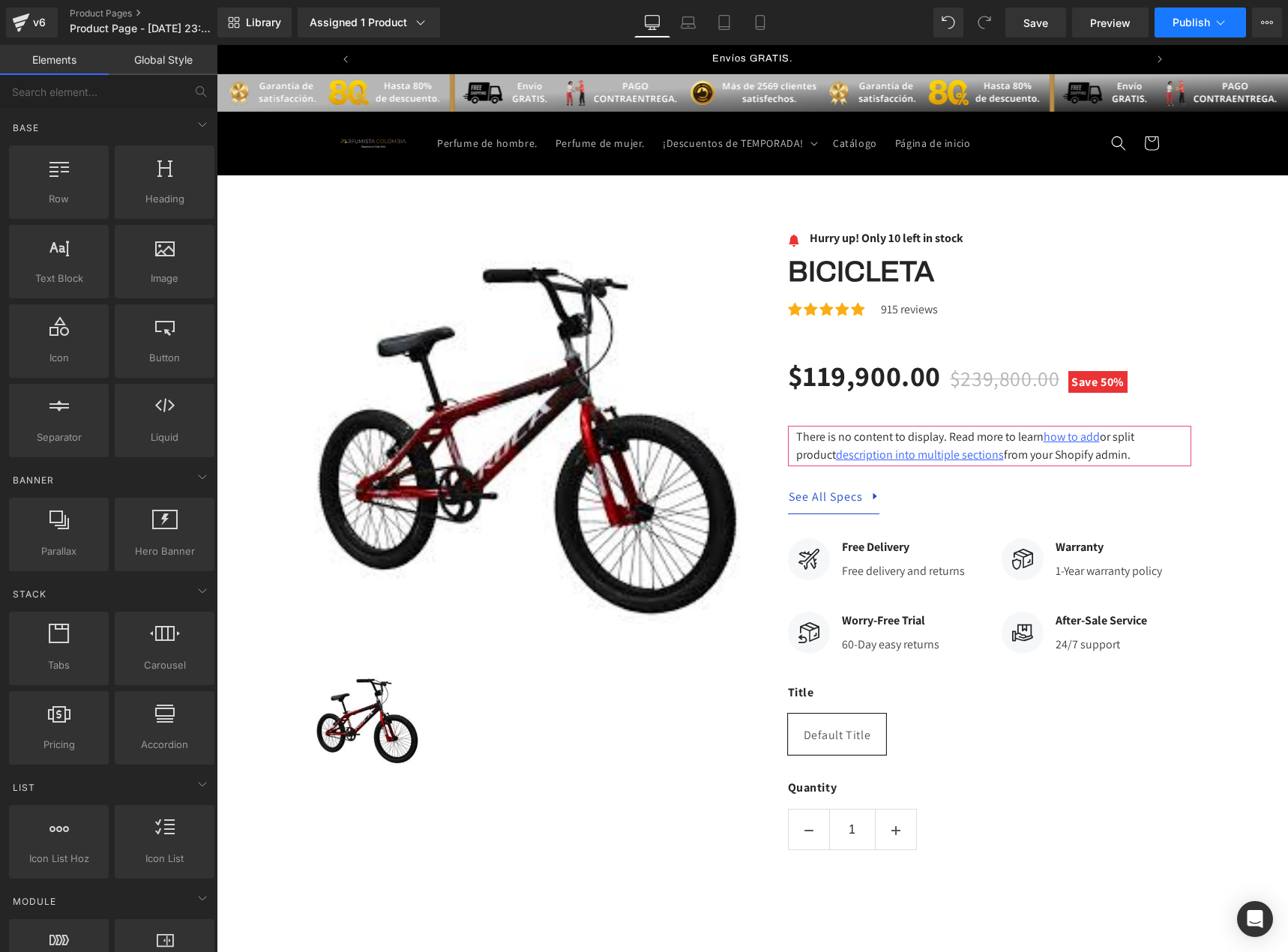
click at [1210, 27] on button "Publish" at bounding box center [1200, 23] width 92 height 30
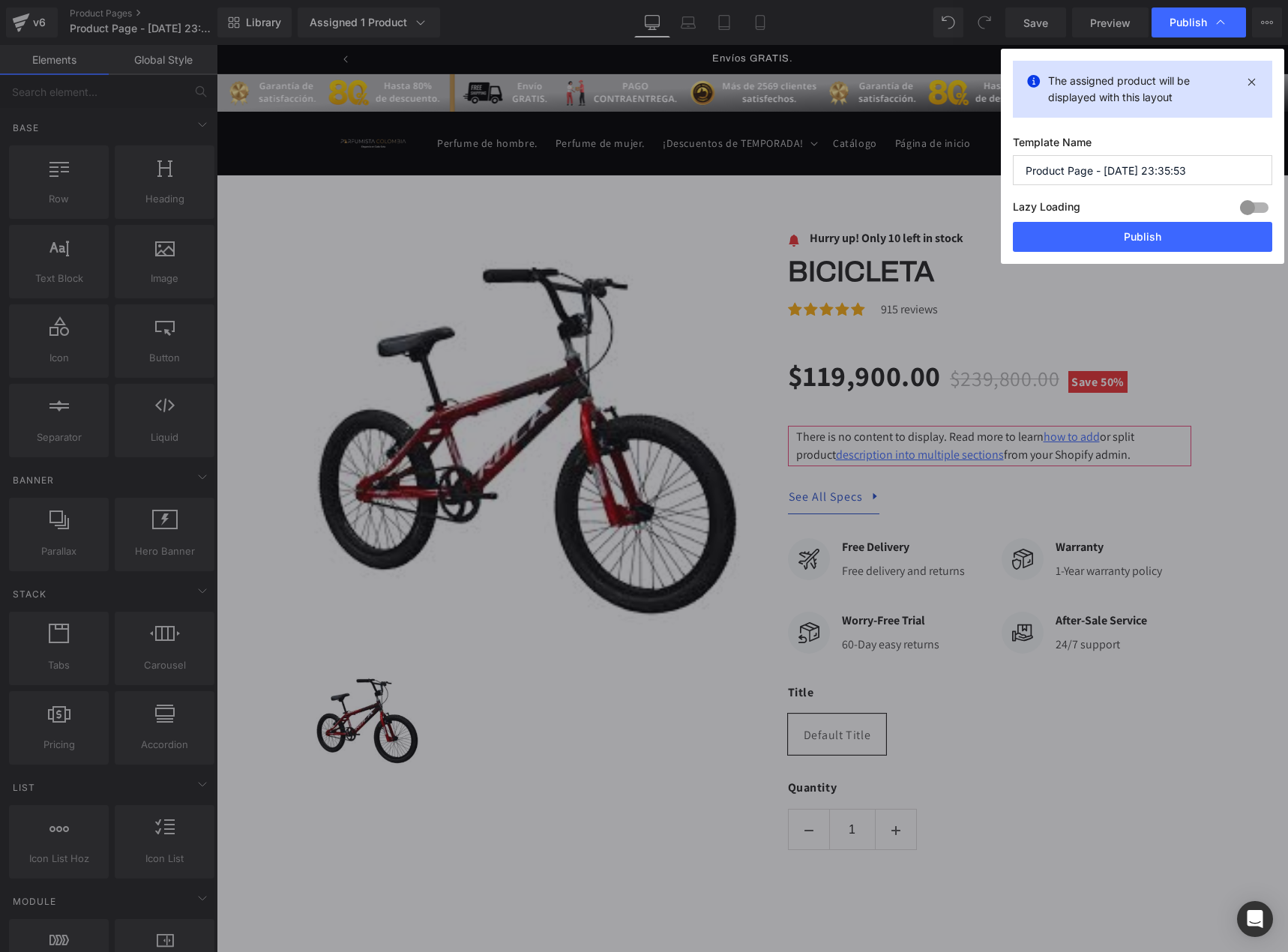
drag, startPoint x: 1190, startPoint y: 174, endPoint x: 1005, endPoint y: 172, distance: 185.0
click at [1005, 172] on div "The assigned product will be displayed with this layout Template Name Product P…" at bounding box center [1142, 156] width 283 height 215
type input "LANDING WHITE 100K"
drag, startPoint x: 1207, startPoint y: 236, endPoint x: 996, endPoint y: 177, distance: 219.1
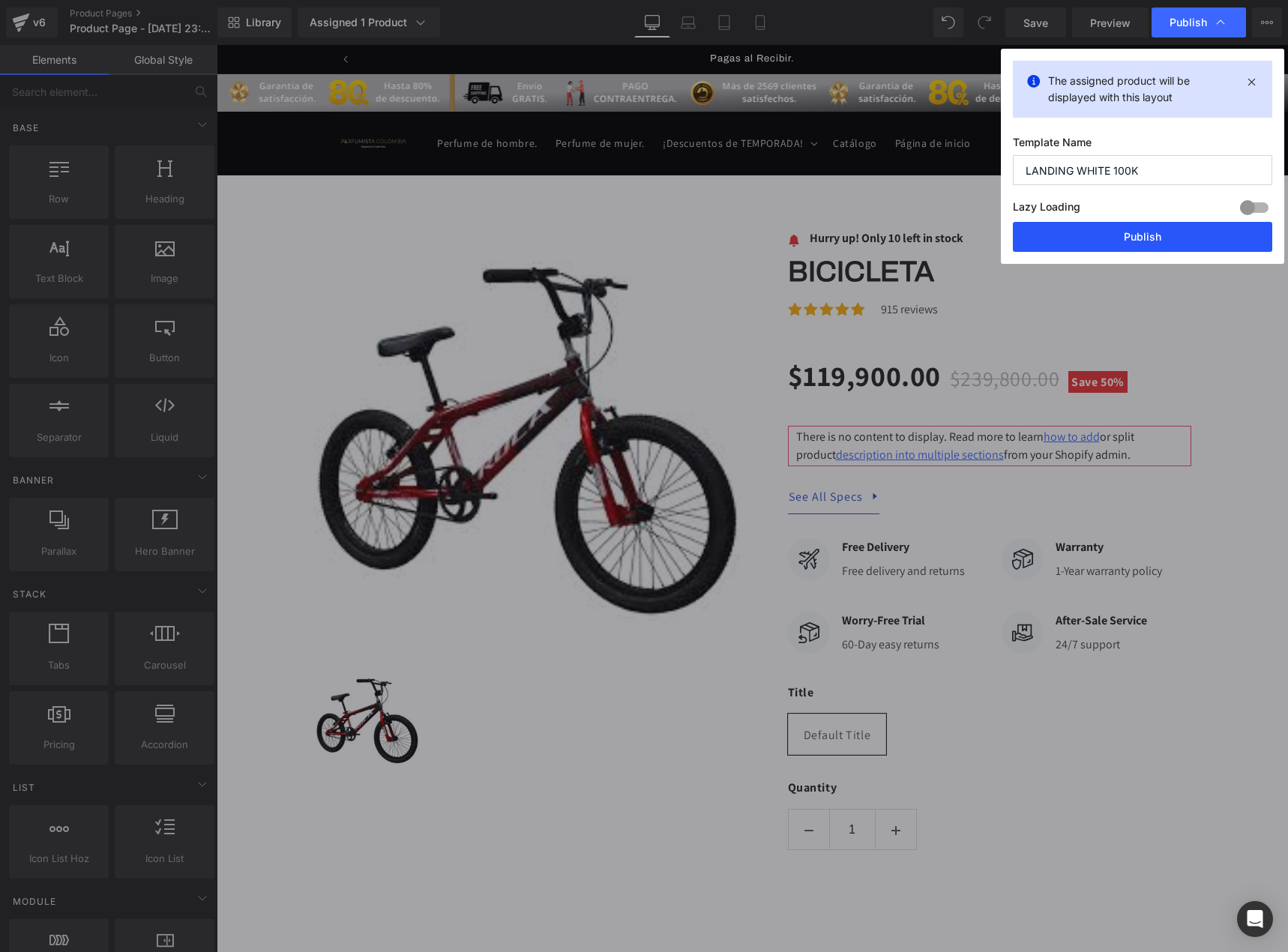
click at [1207, 236] on button "Publish" at bounding box center [1142, 237] width 259 height 30
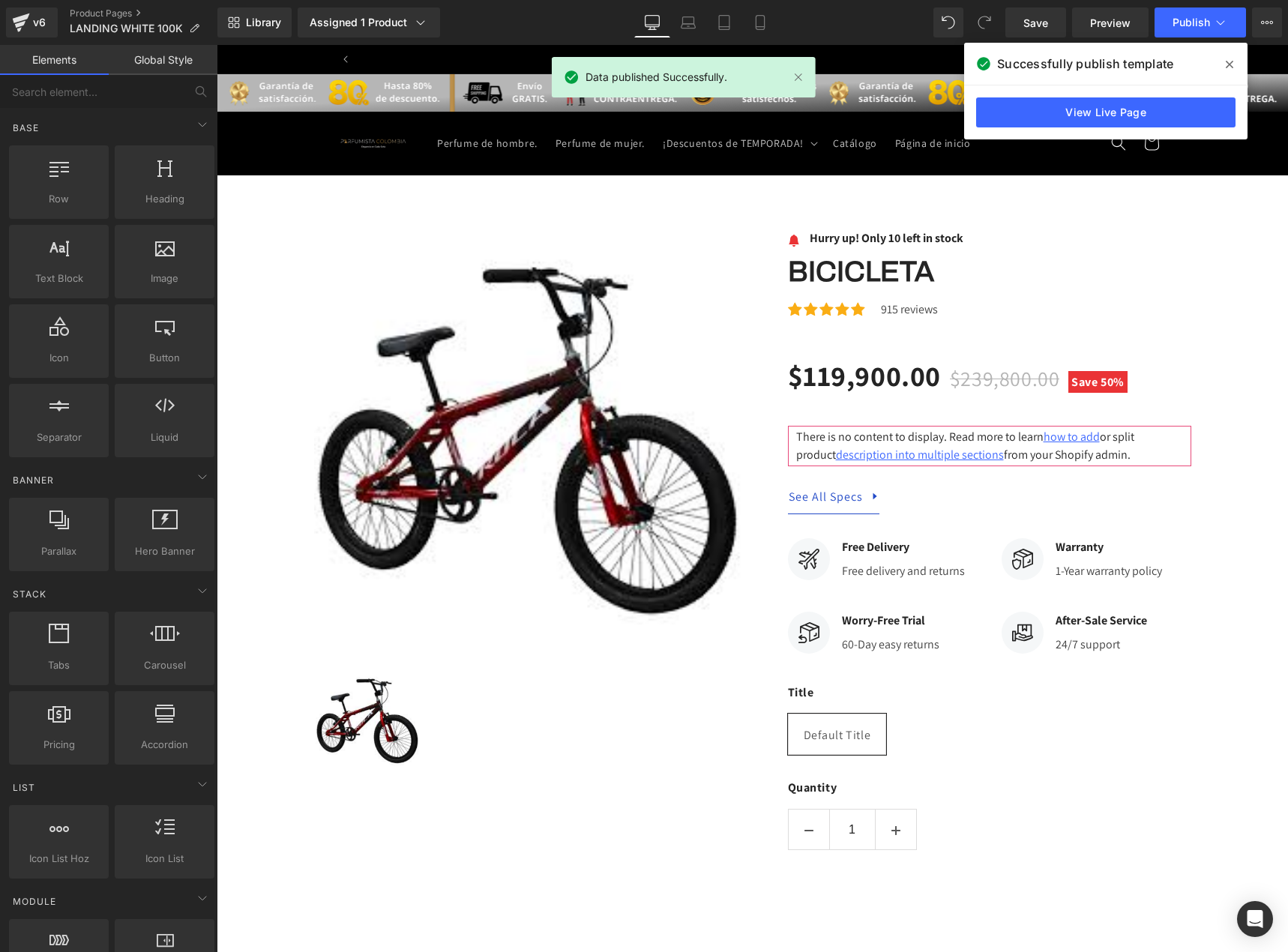
scroll to position [0, 0]
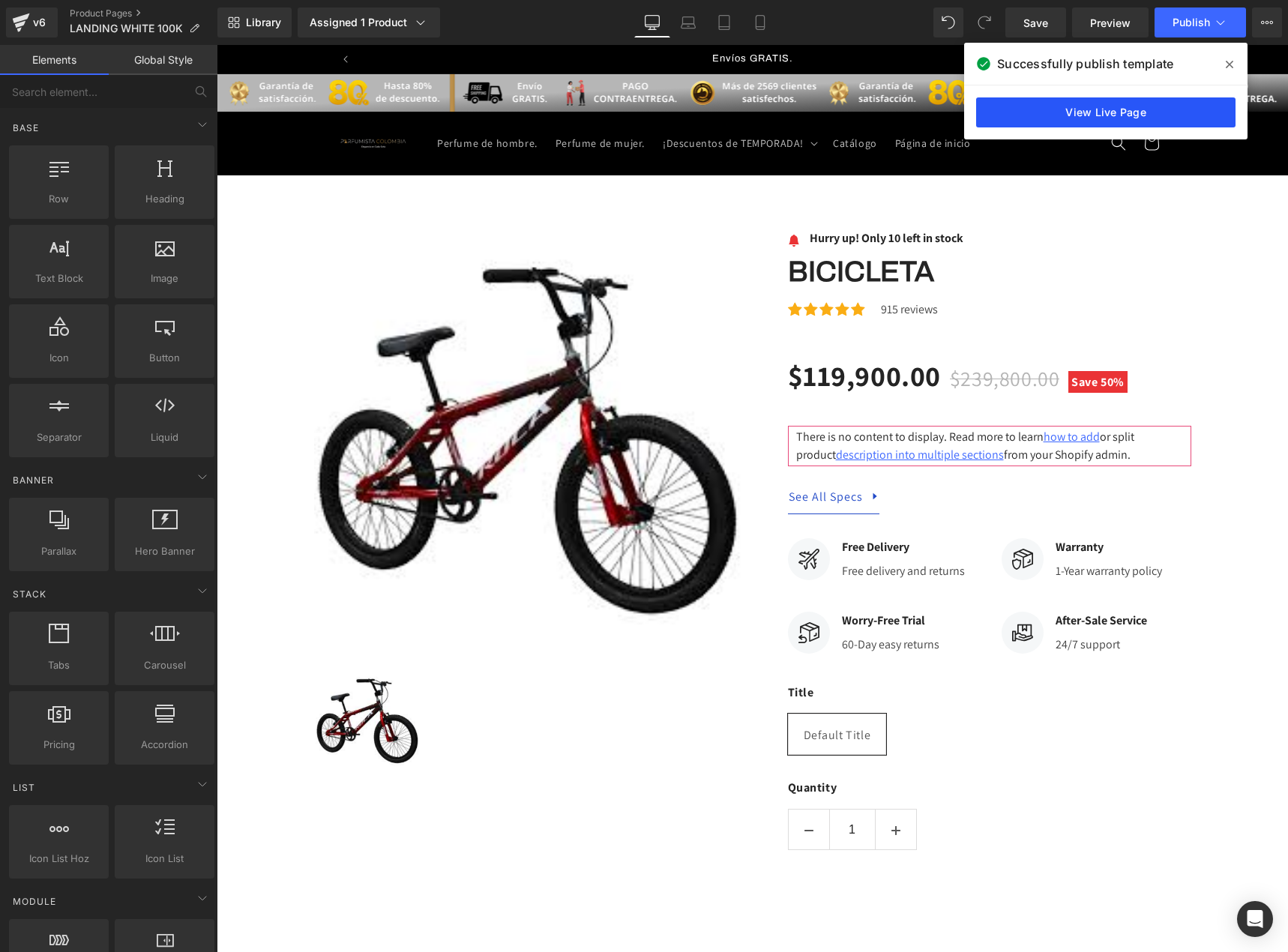
click at [1071, 106] on link "View Live Page" at bounding box center [1105, 113] width 259 height 30
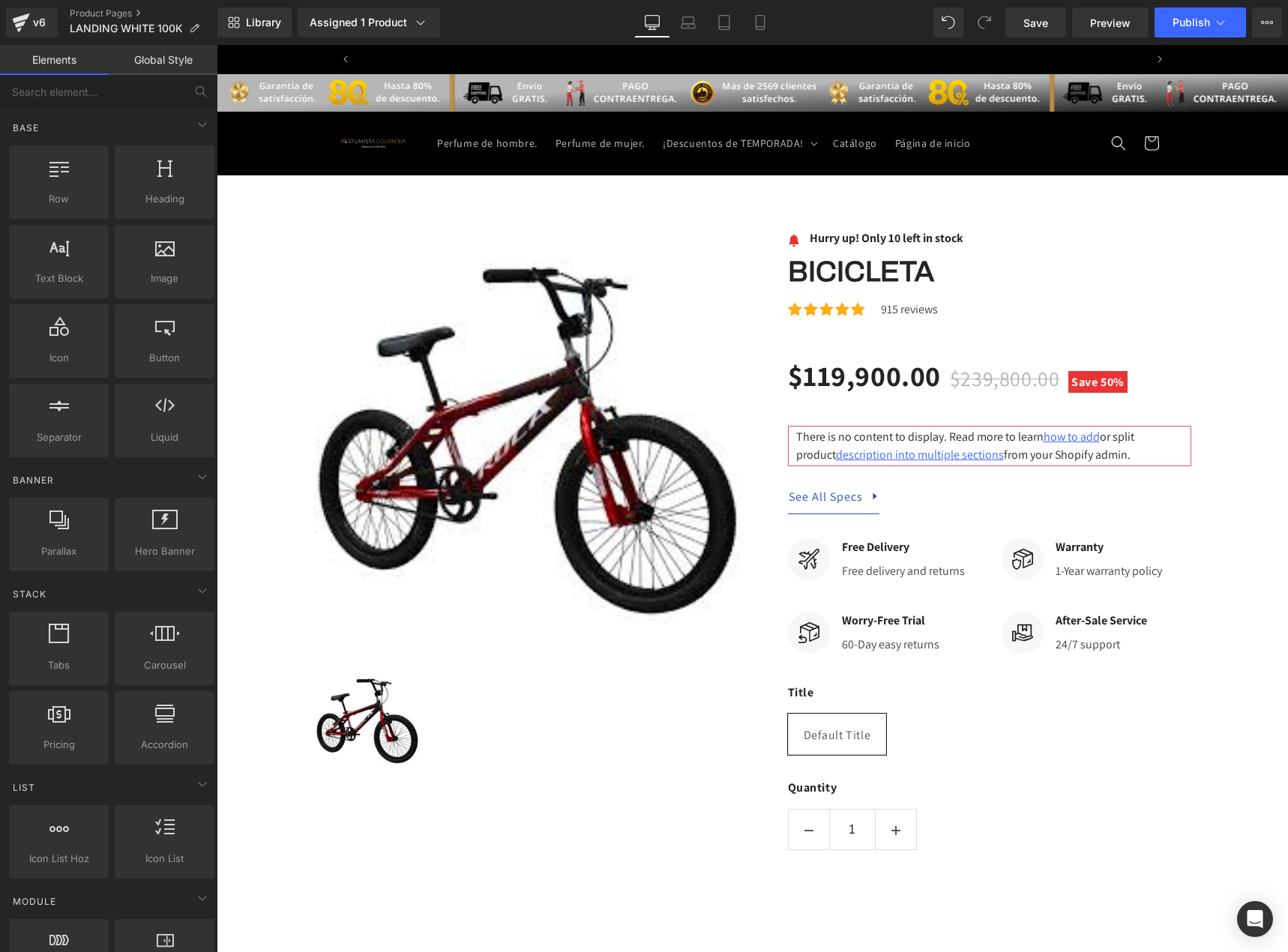
scroll to position [0, 787]
